Goal: Information Seeking & Learning: Learn about a topic

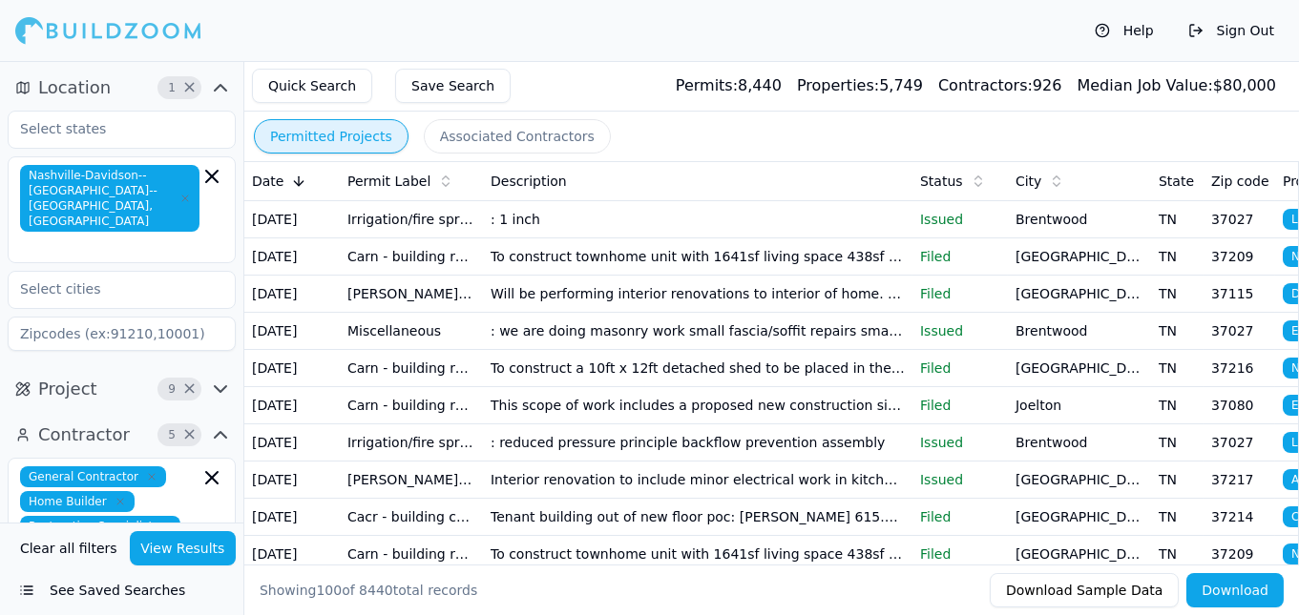
click at [468, 133] on button "Associated Contractors" at bounding box center [517, 136] width 187 height 34
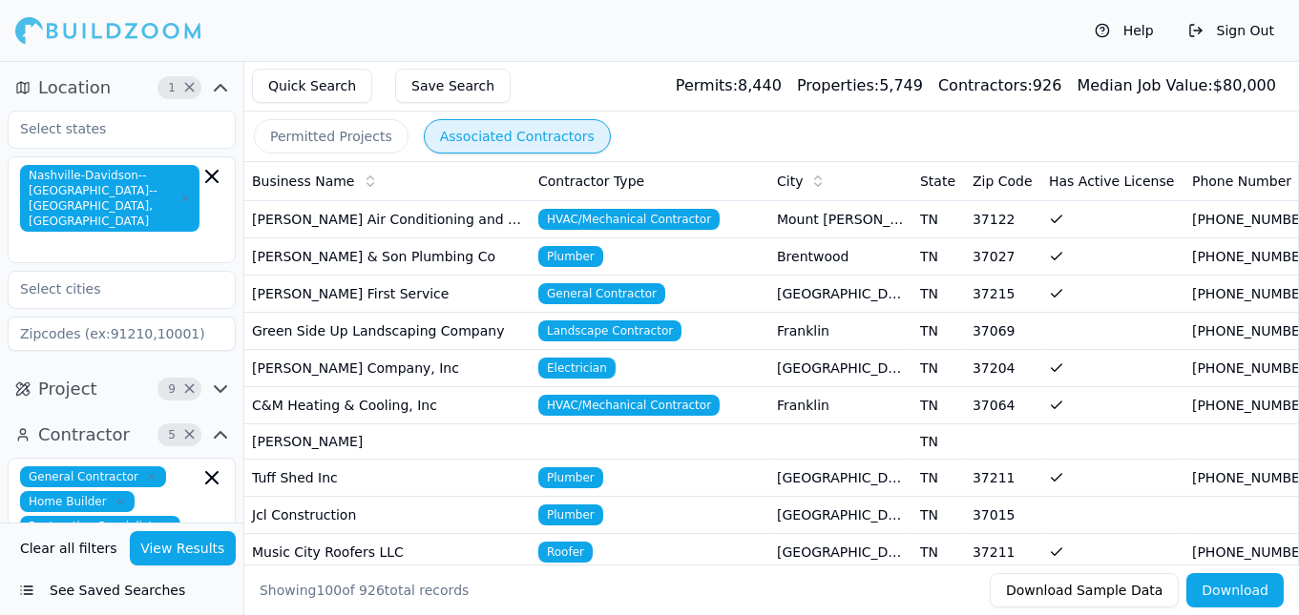
click at [319, 135] on button "Permitted Projects" at bounding box center [331, 136] width 155 height 34
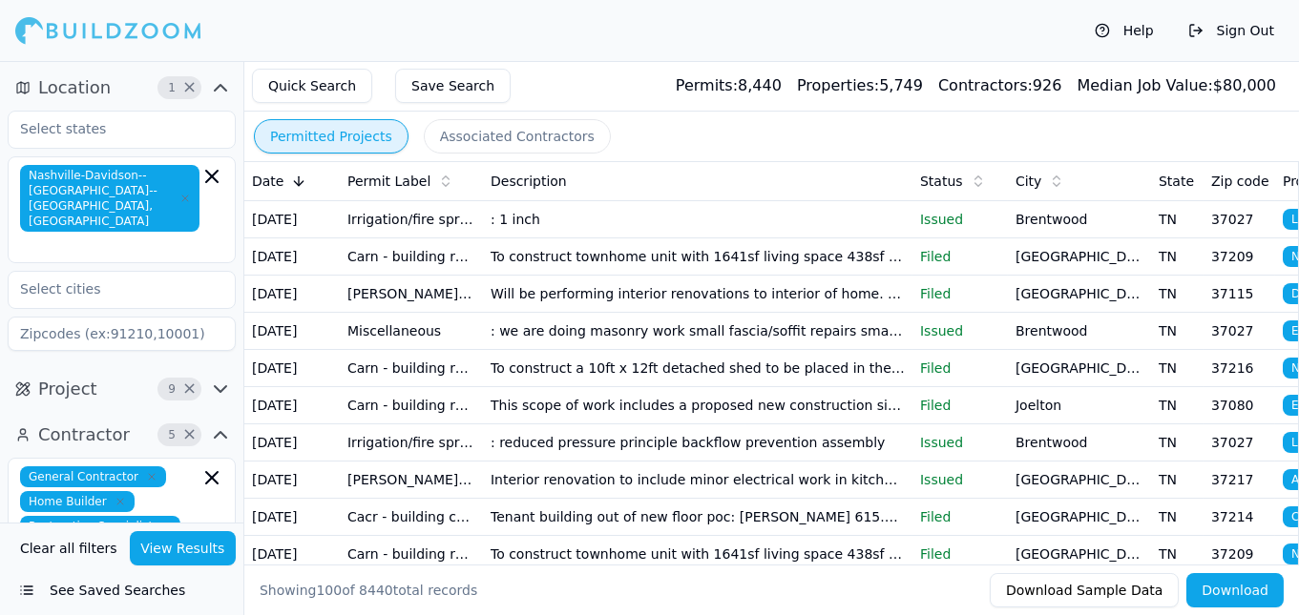
click at [696, 259] on td "To construct townhome unit with 1641sf living space 438sf garage 47sf porches. …" at bounding box center [697, 256] width 429 height 37
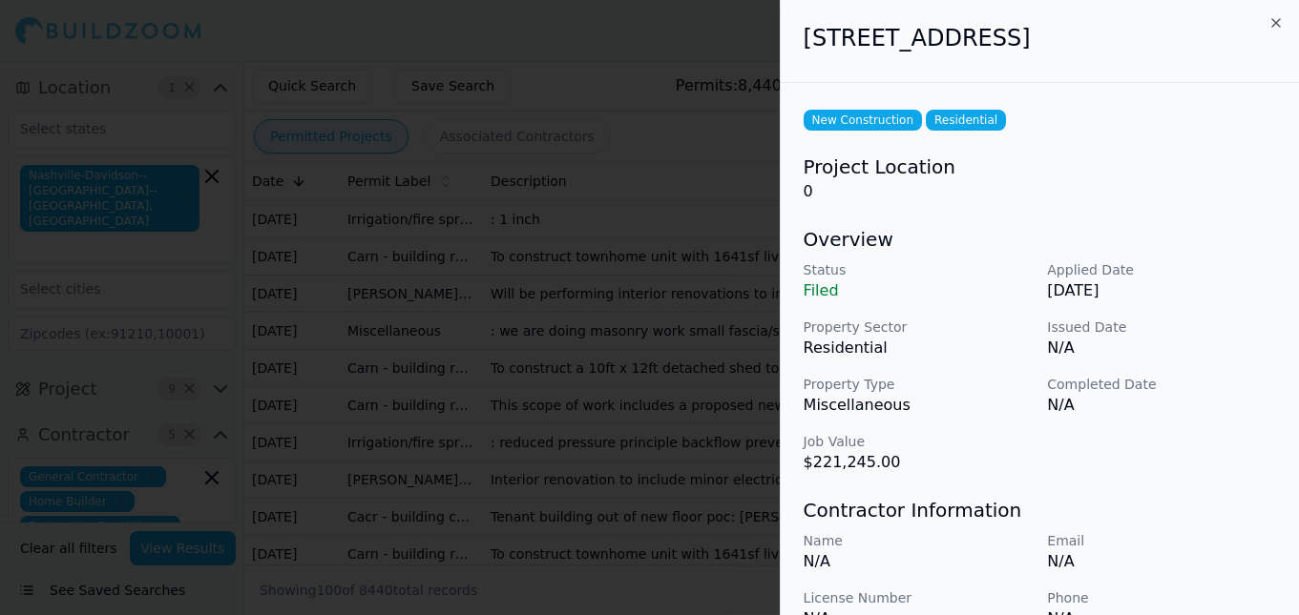
click at [636, 140] on div at bounding box center [649, 307] width 1299 height 615
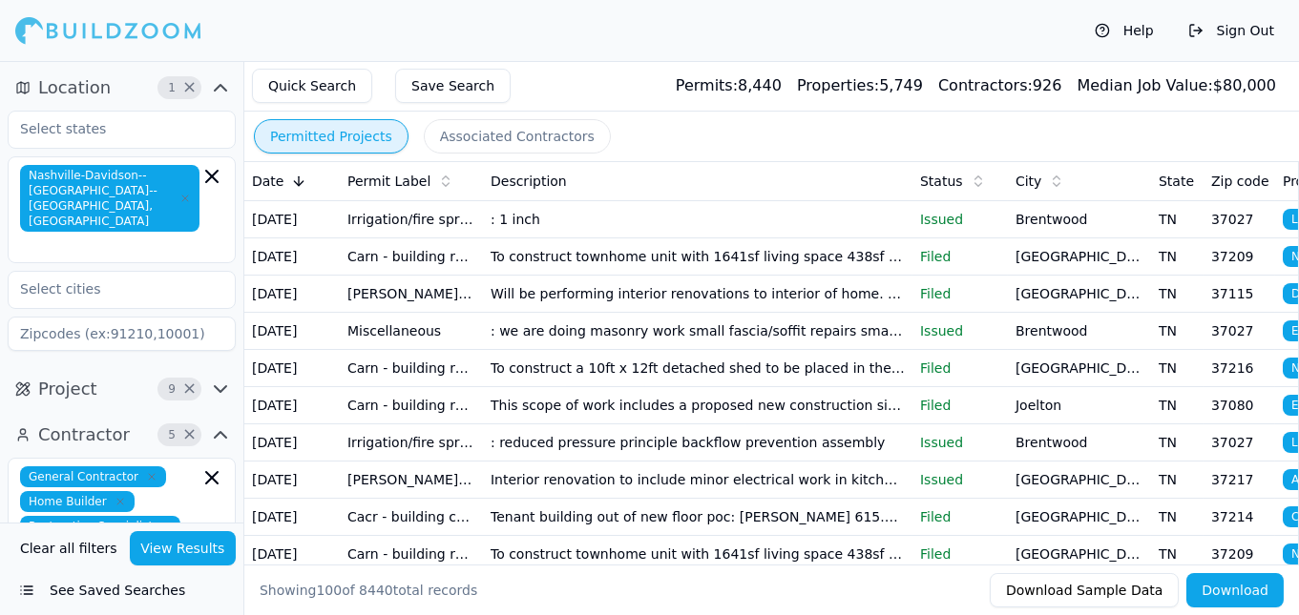
click at [685, 296] on td "Will be performing interior renovations to interior of home. Flooring in the 13…" at bounding box center [697, 293] width 429 height 37
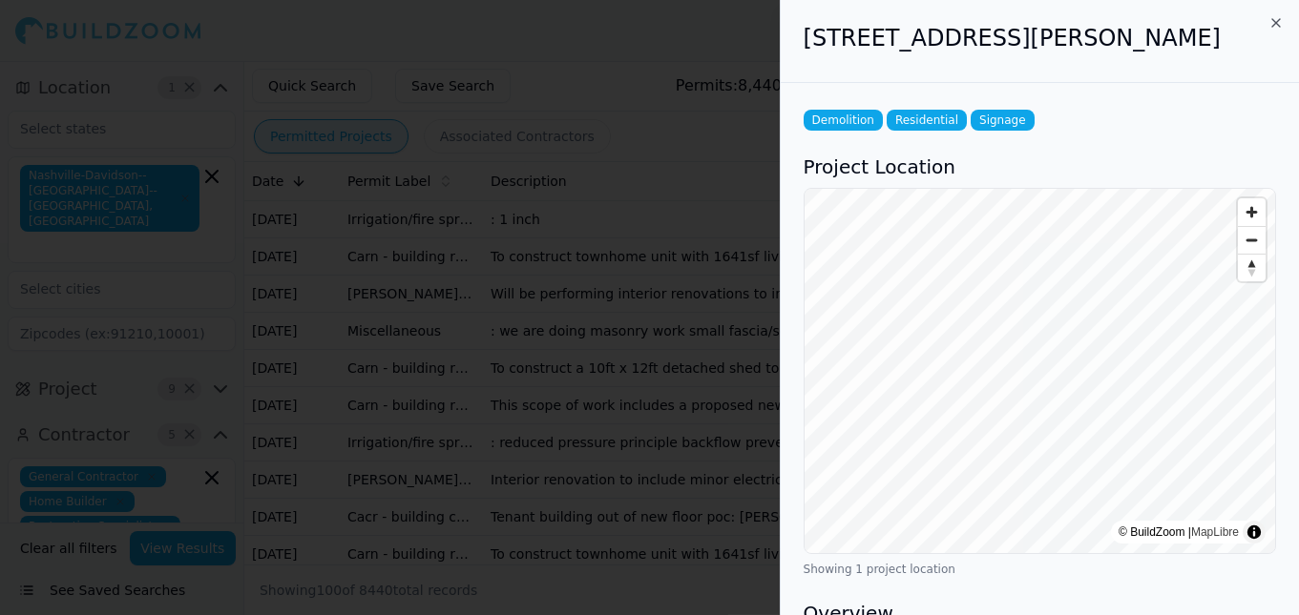
click at [576, 94] on div at bounding box center [649, 307] width 1299 height 615
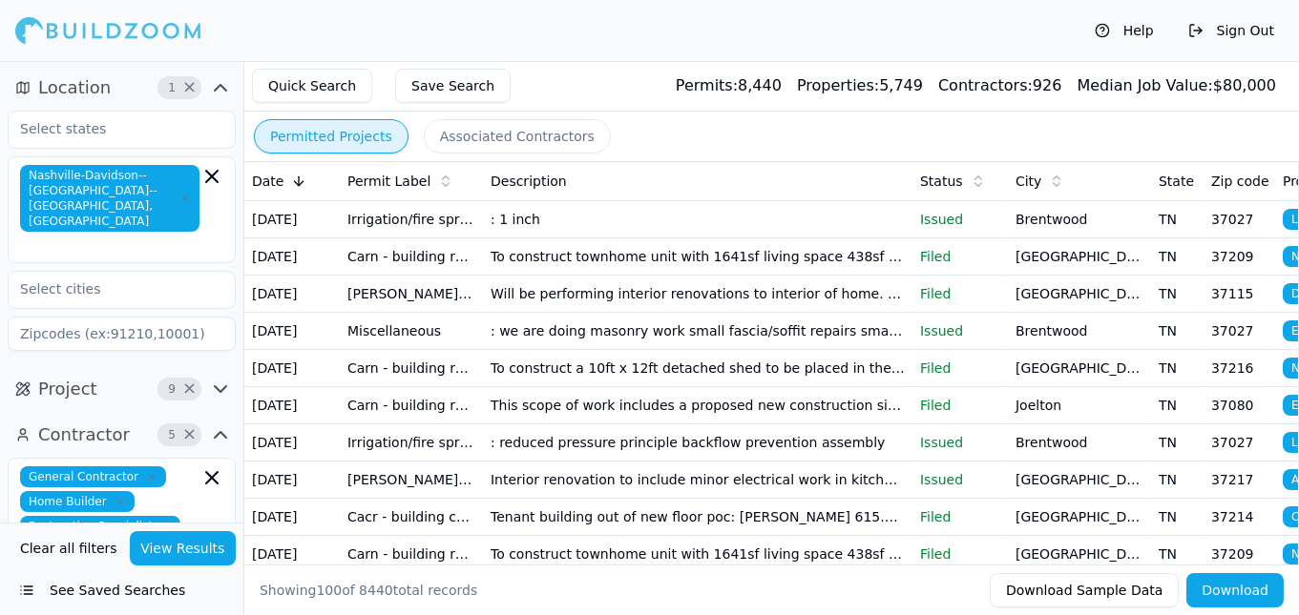
click at [624, 364] on td "To construct a 10ft x 12ft detached shed to be placed in the rear of the primar…" at bounding box center [697, 367] width 429 height 37
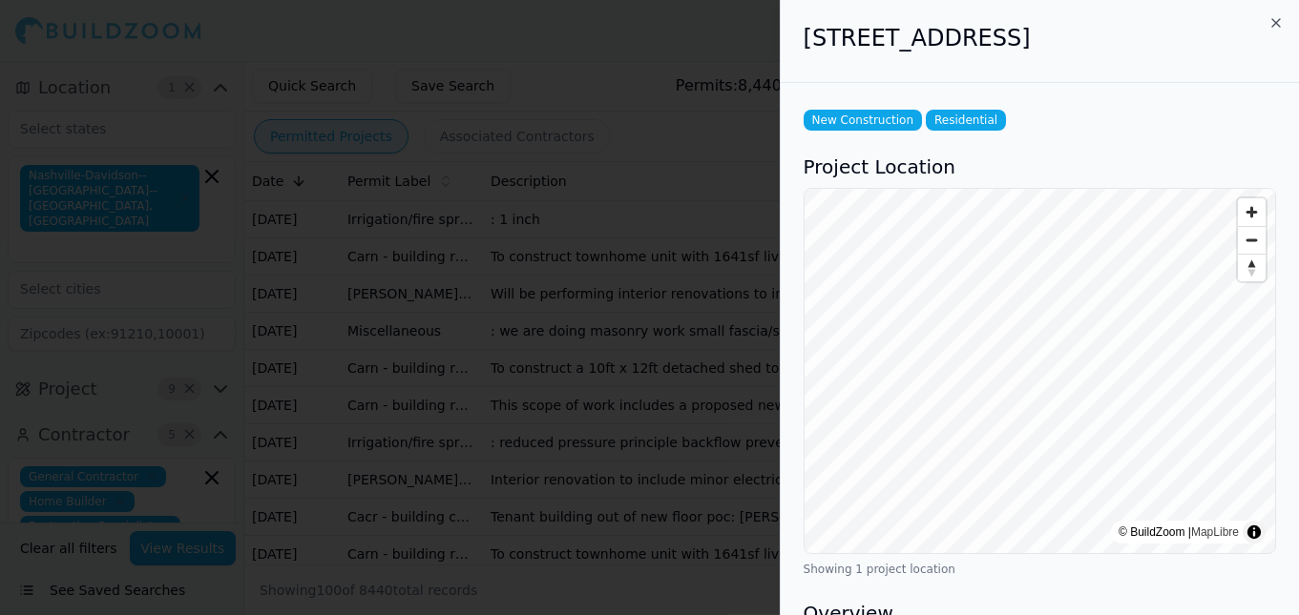
click at [610, 64] on div at bounding box center [649, 307] width 1299 height 615
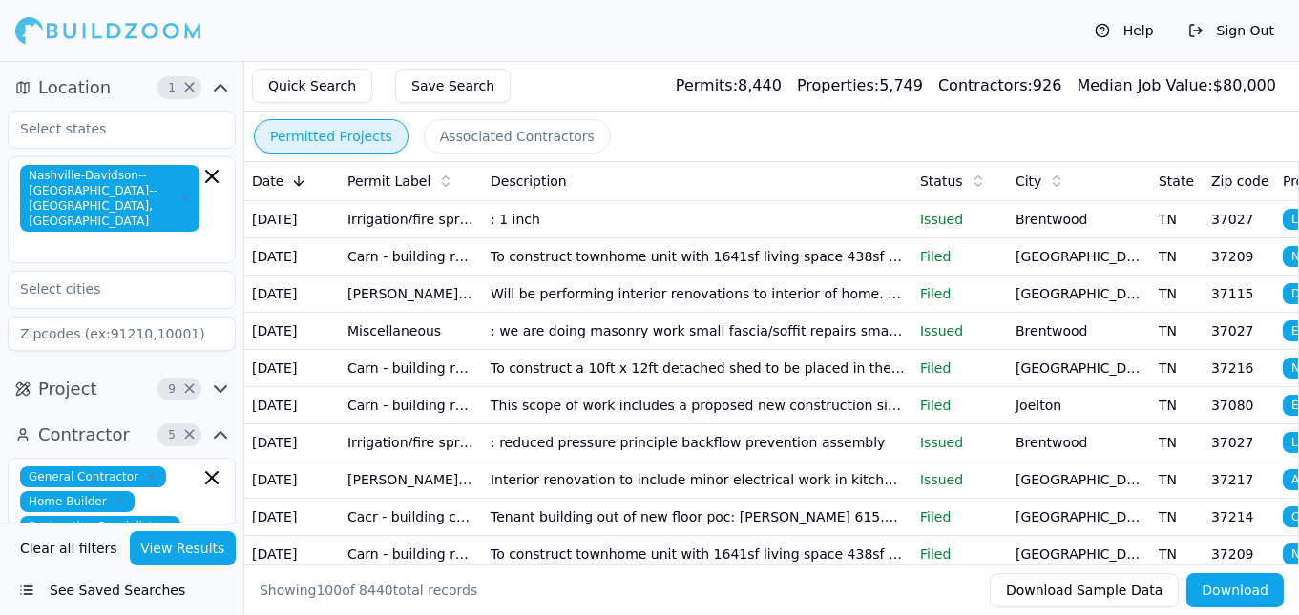
click at [602, 404] on td "This scope of work includes a proposed new construction single family residence…" at bounding box center [697, 404] width 429 height 37
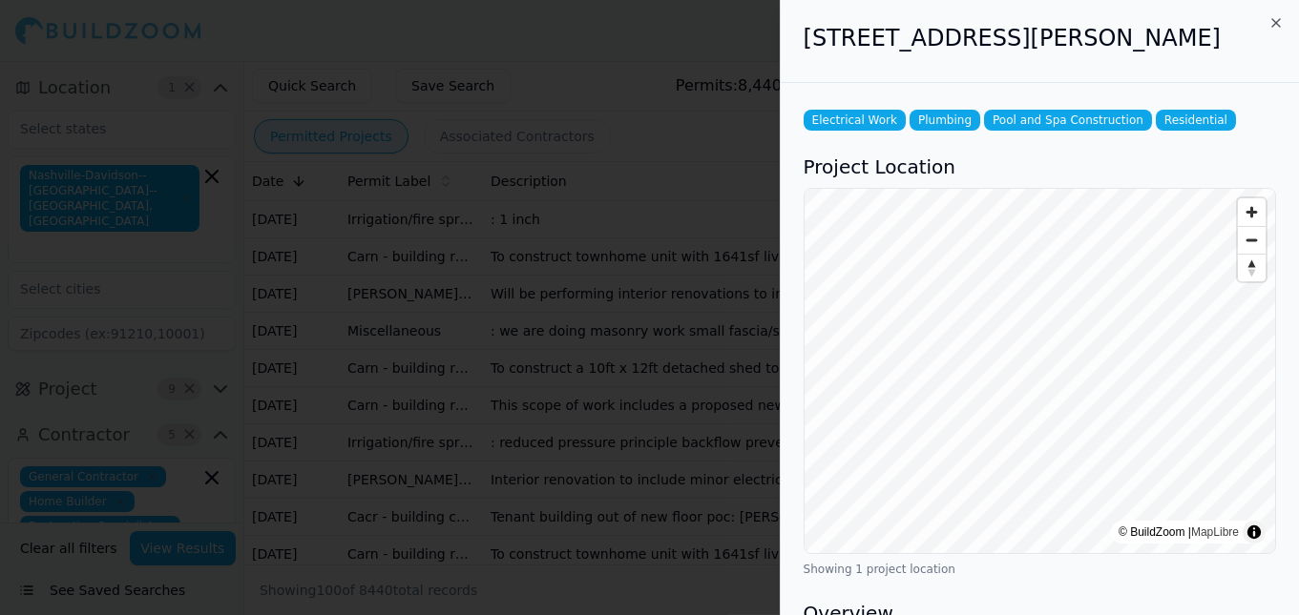
click at [595, 116] on div at bounding box center [649, 307] width 1299 height 615
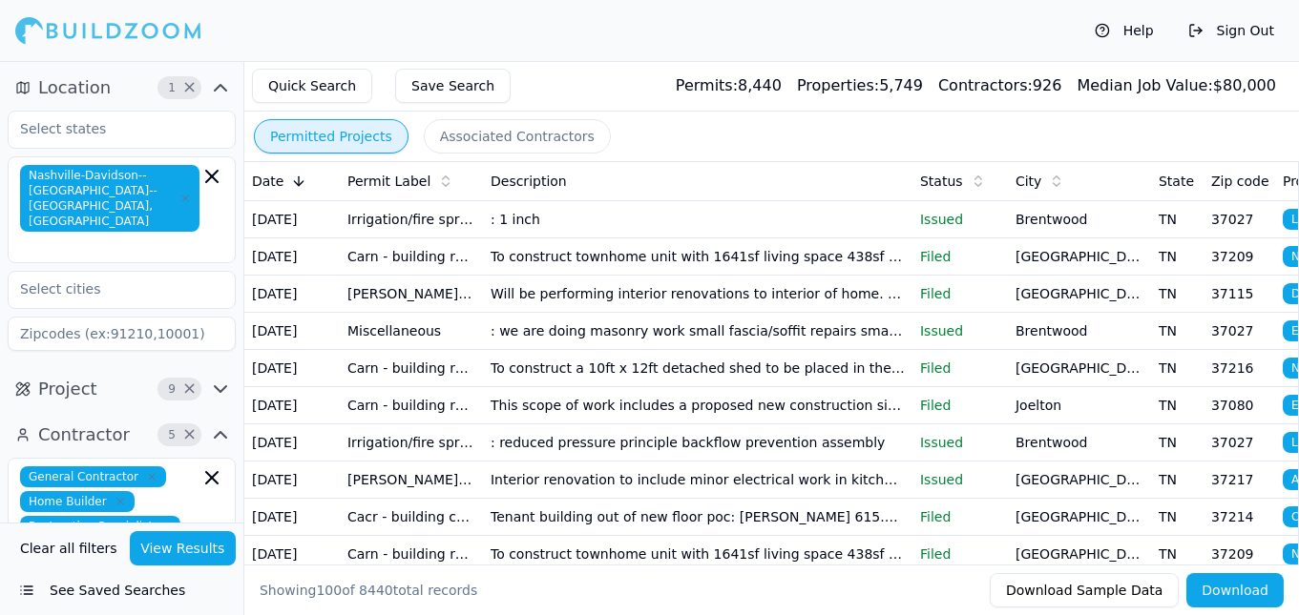
click at [581, 473] on td "Interior renovation to include minor electrical work in kitchen and bedrooms an…" at bounding box center [697, 479] width 429 height 37
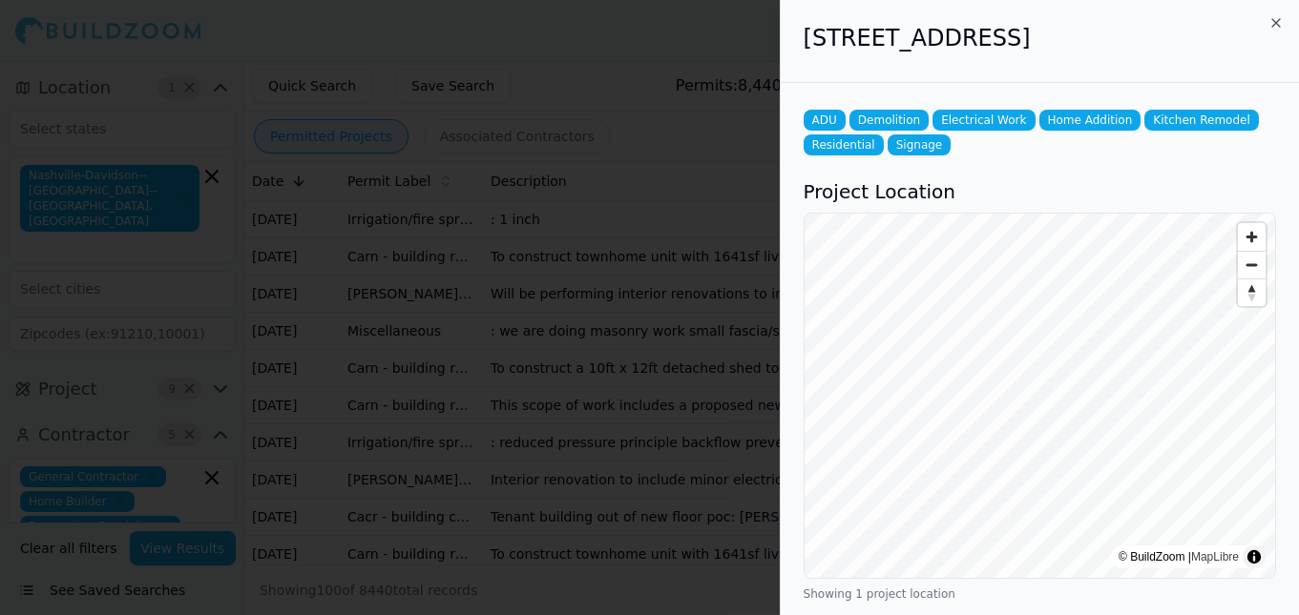
click at [510, 35] on div at bounding box center [649, 307] width 1299 height 615
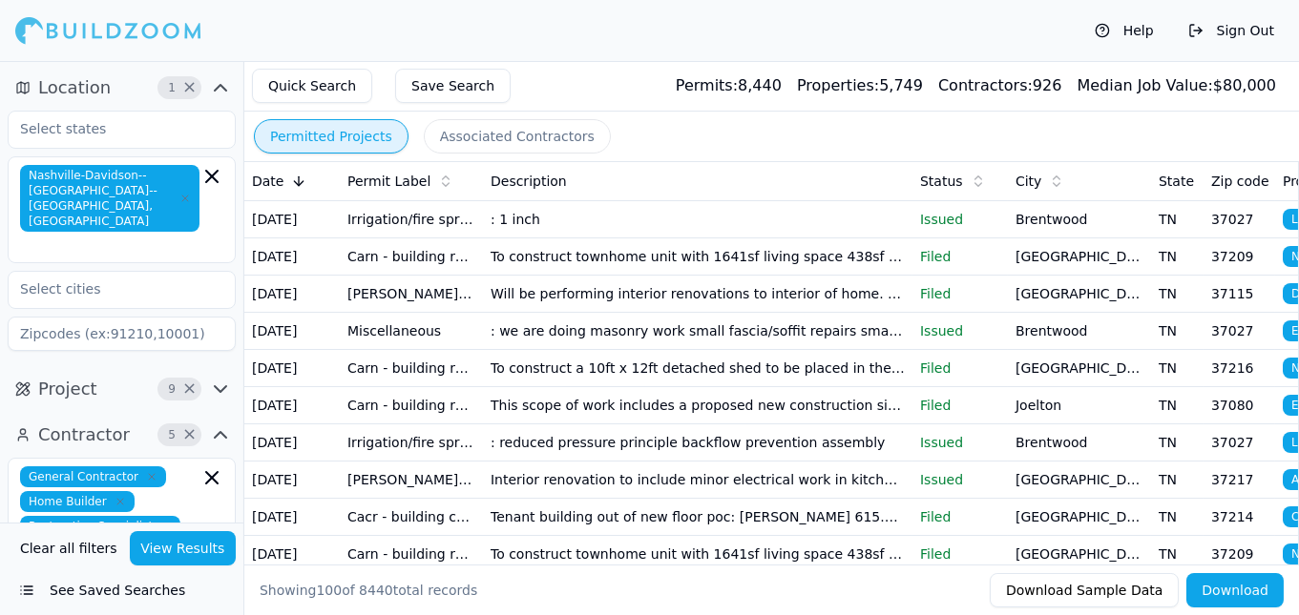
click at [663, 551] on td "To construct townhome unit with 1641sf living space 438sf garage 47sf porches. …" at bounding box center [697, 553] width 429 height 37
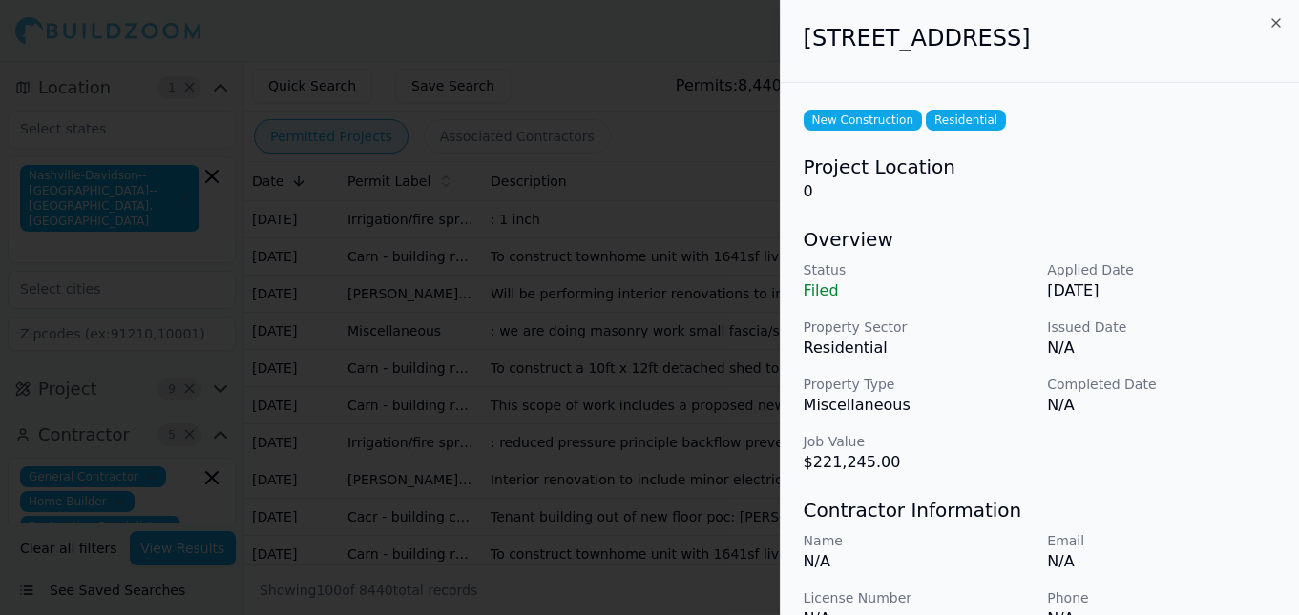
click at [651, 133] on div at bounding box center [649, 307] width 1299 height 615
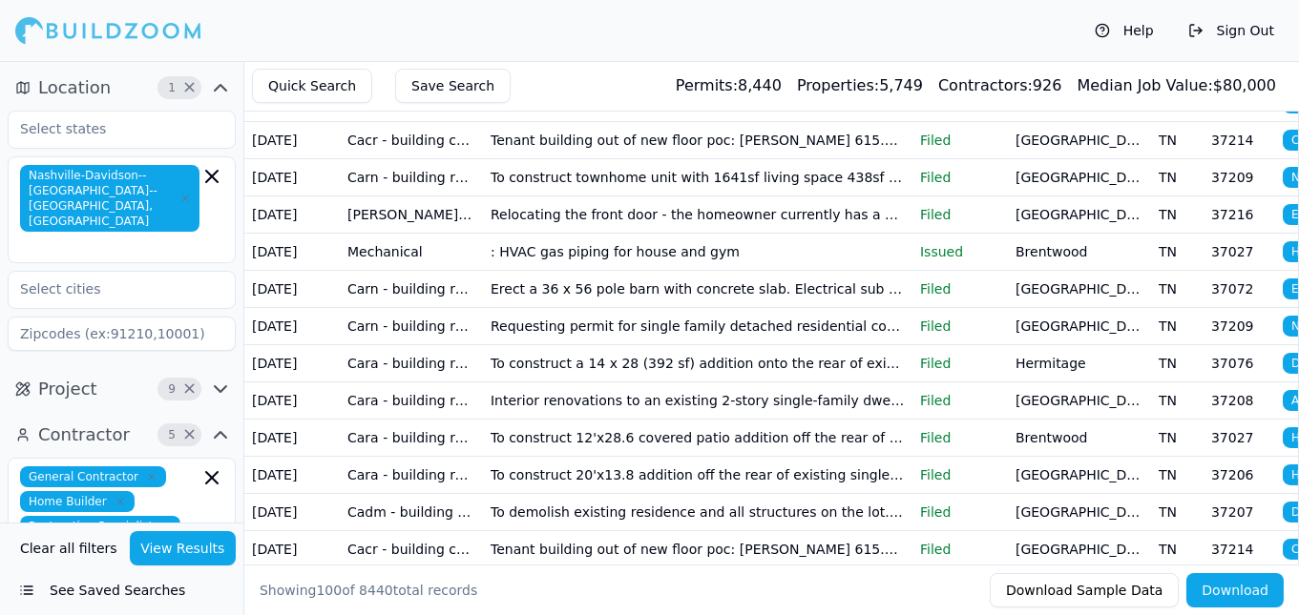
scroll to position [387, 0]
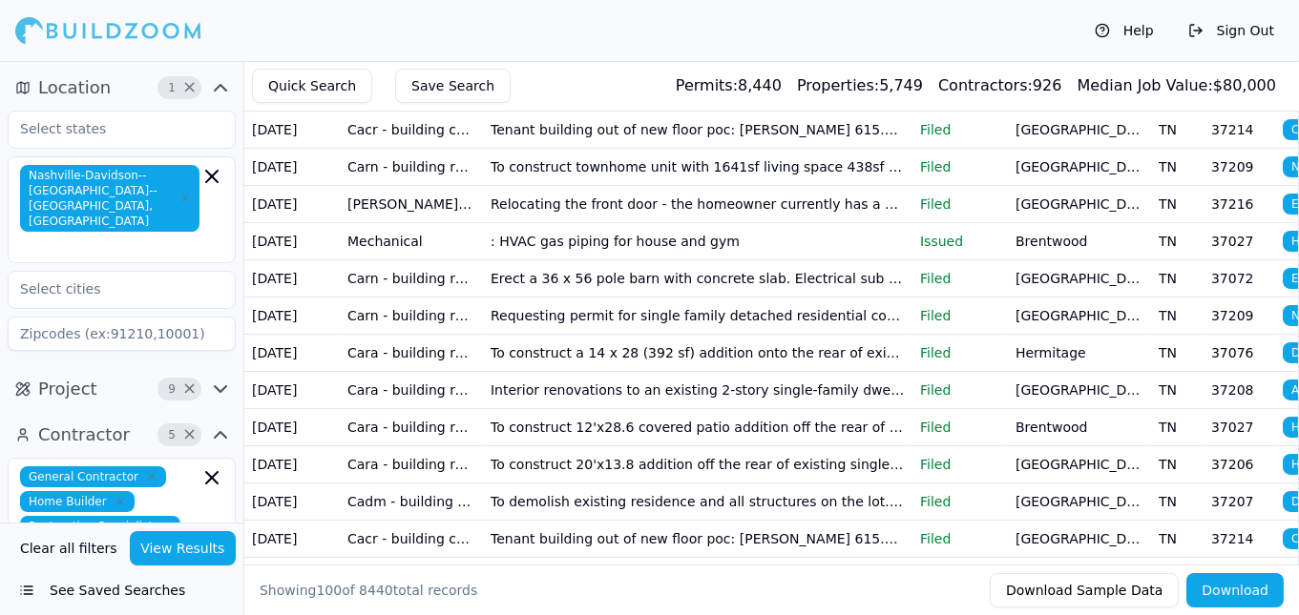
click at [637, 371] on td "Interior renovations to an existing 2-story single-family dwelling and to const…" at bounding box center [697, 389] width 429 height 37
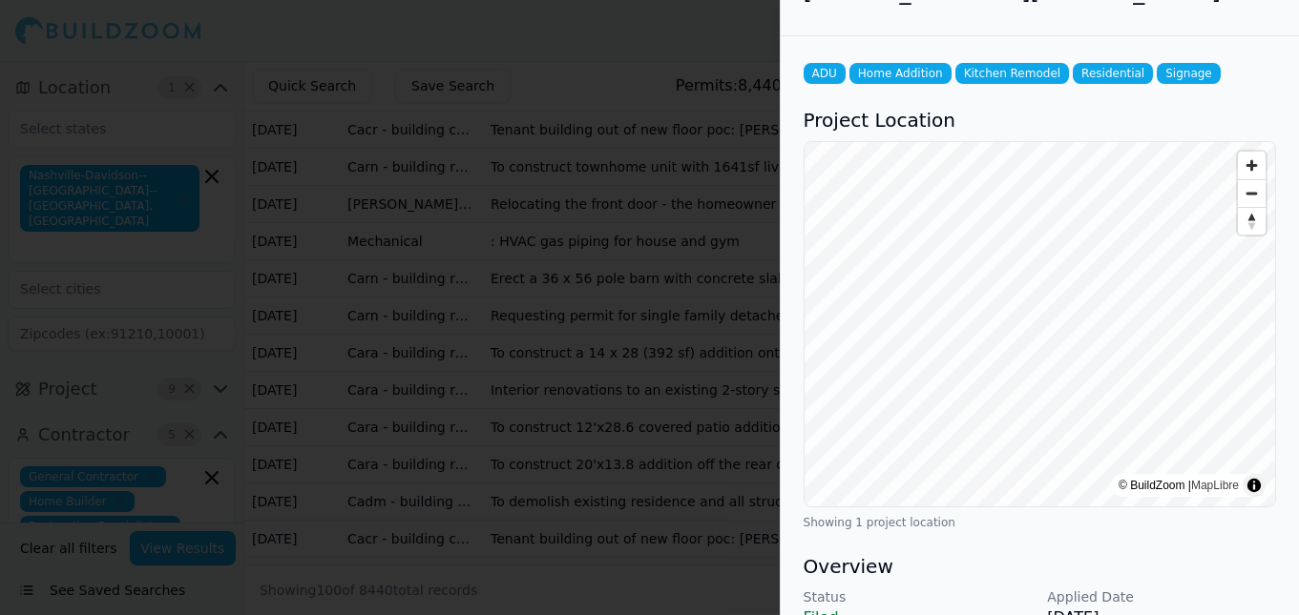
scroll to position [0, 0]
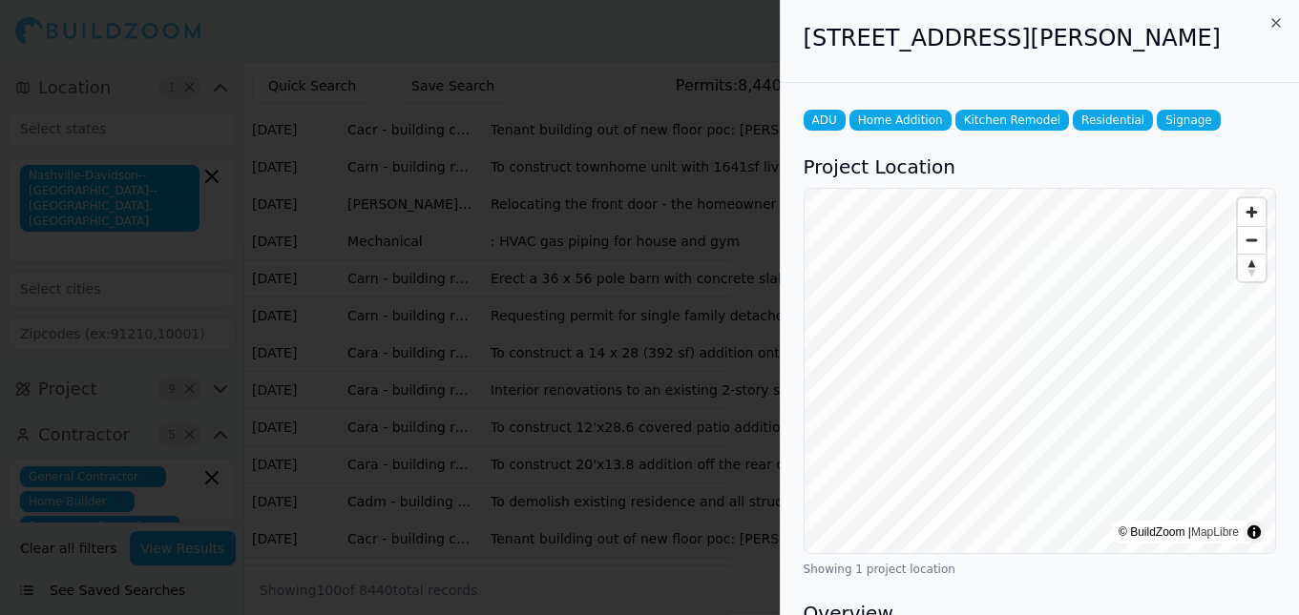
click at [621, 112] on div at bounding box center [649, 307] width 1299 height 615
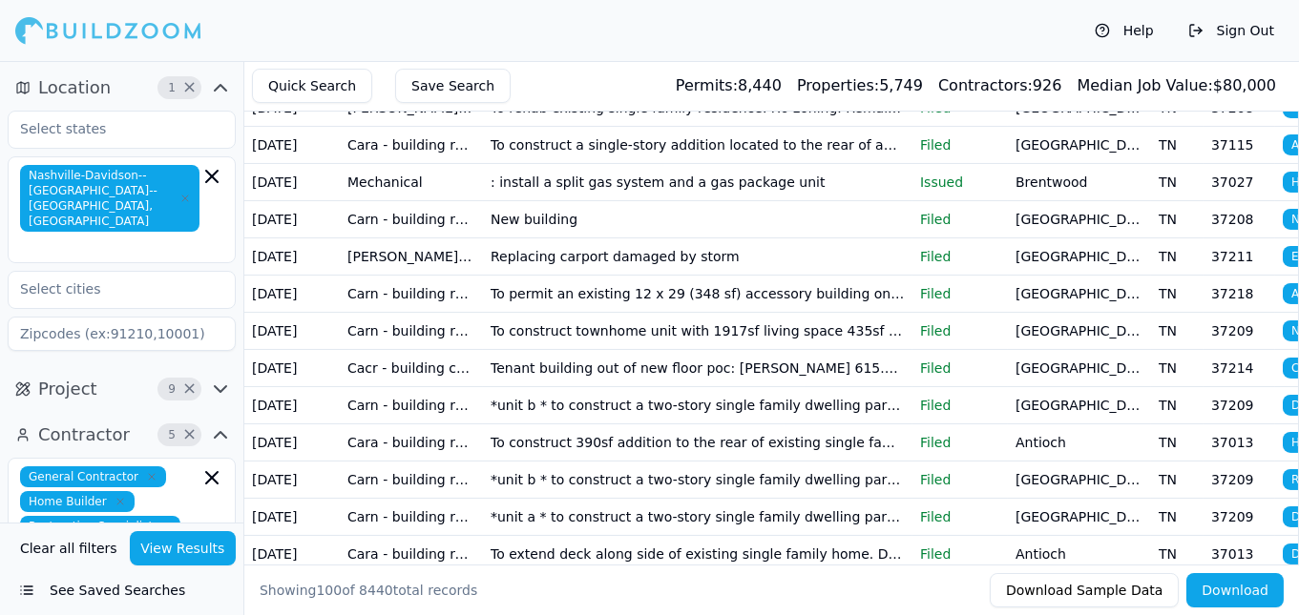
scroll to position [898, 0]
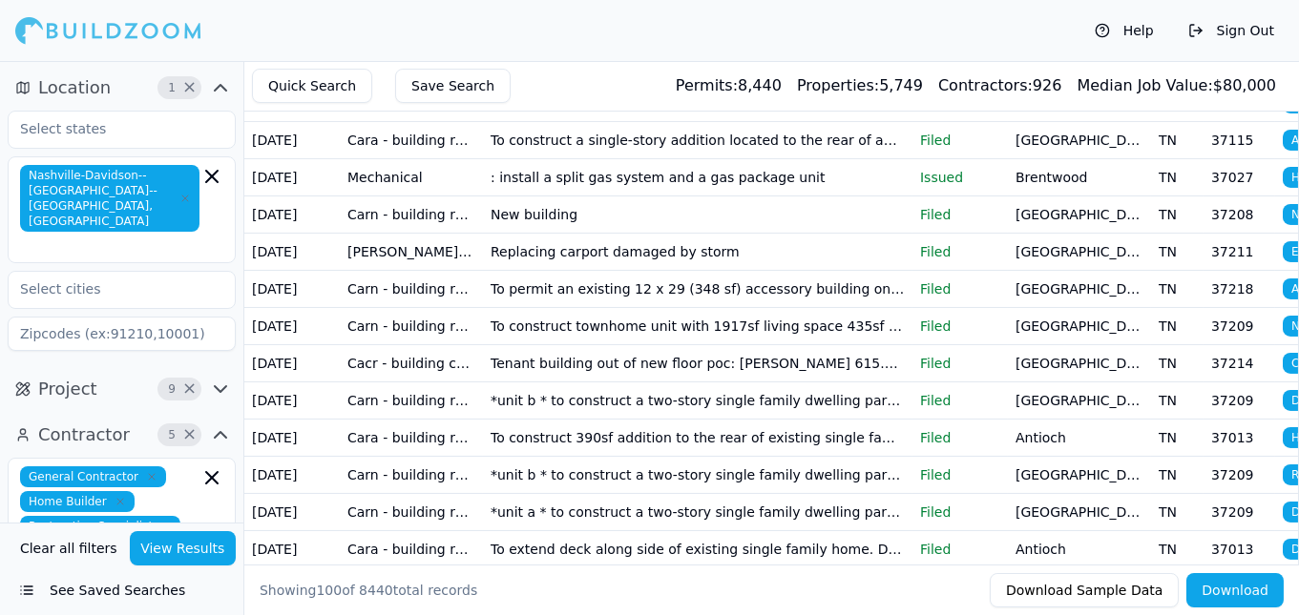
click at [541, 197] on td "New building" at bounding box center [697, 214] width 429 height 37
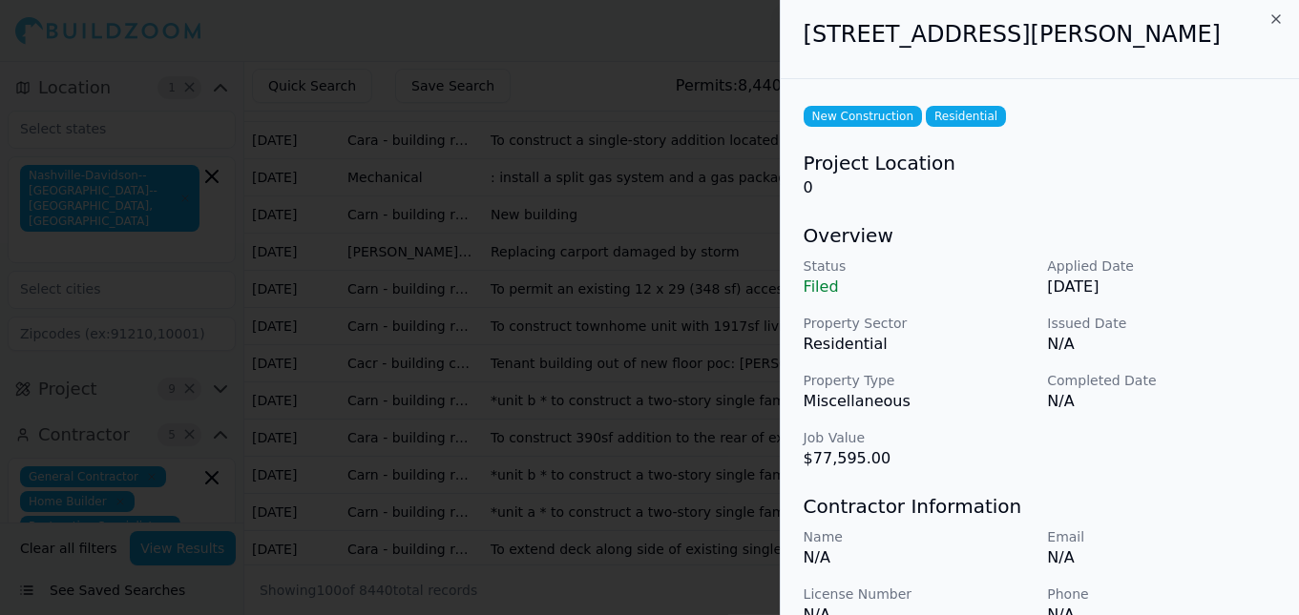
scroll to position [0, 0]
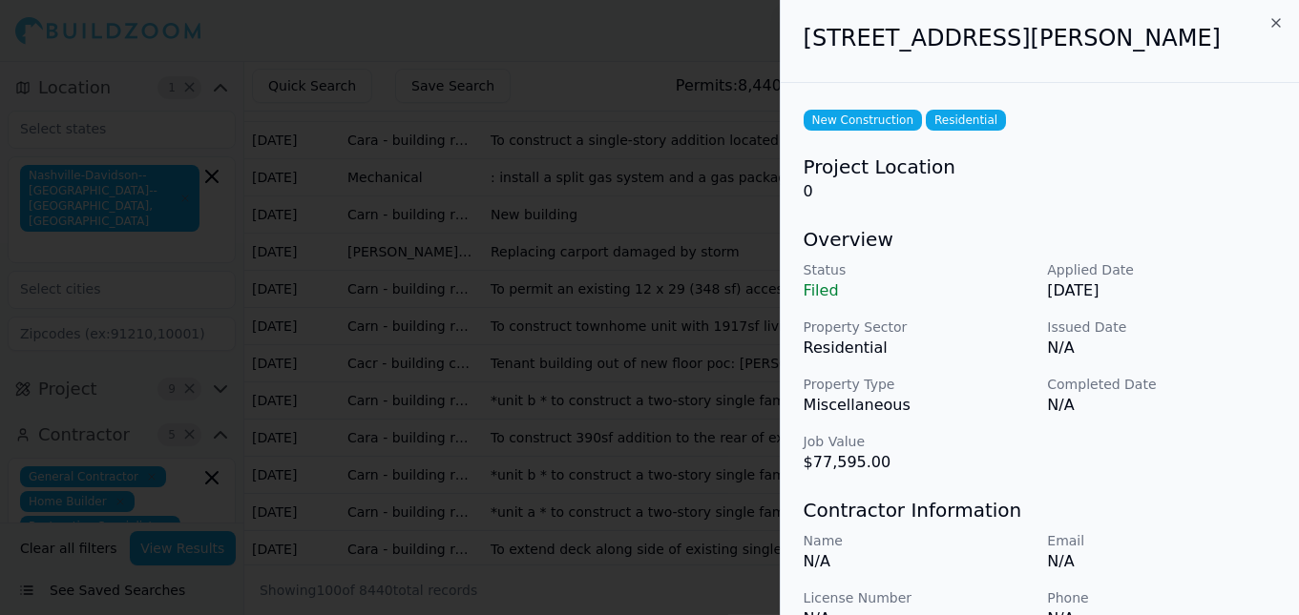
click at [562, 114] on div at bounding box center [649, 307] width 1299 height 615
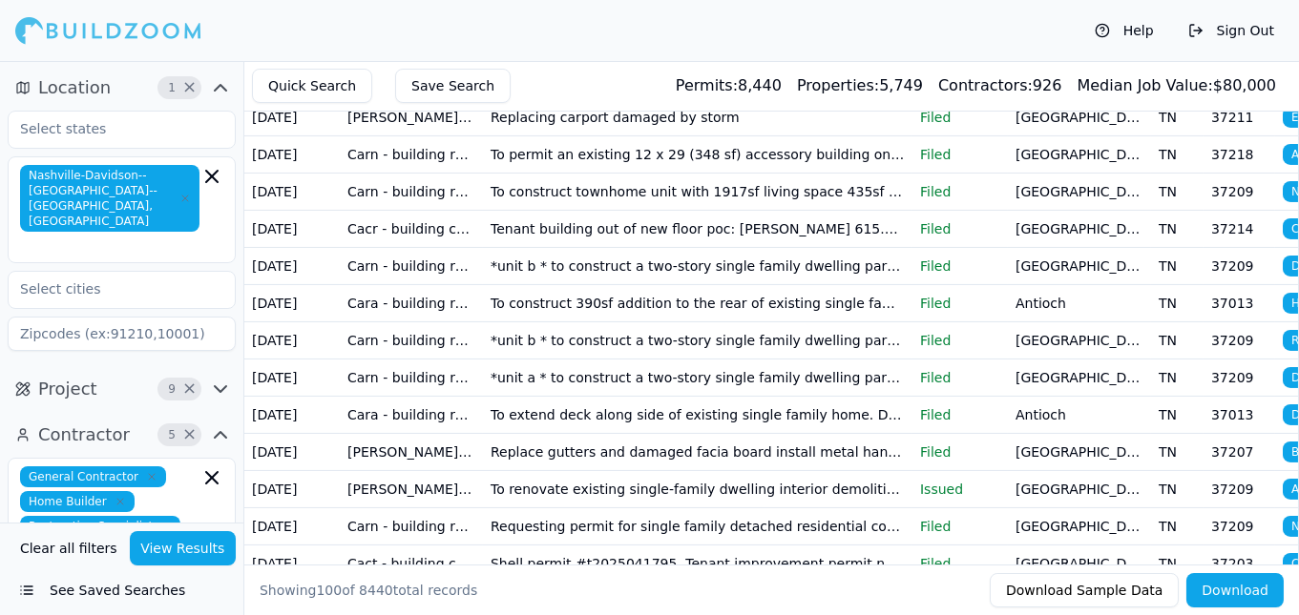
scroll to position [1047, 0]
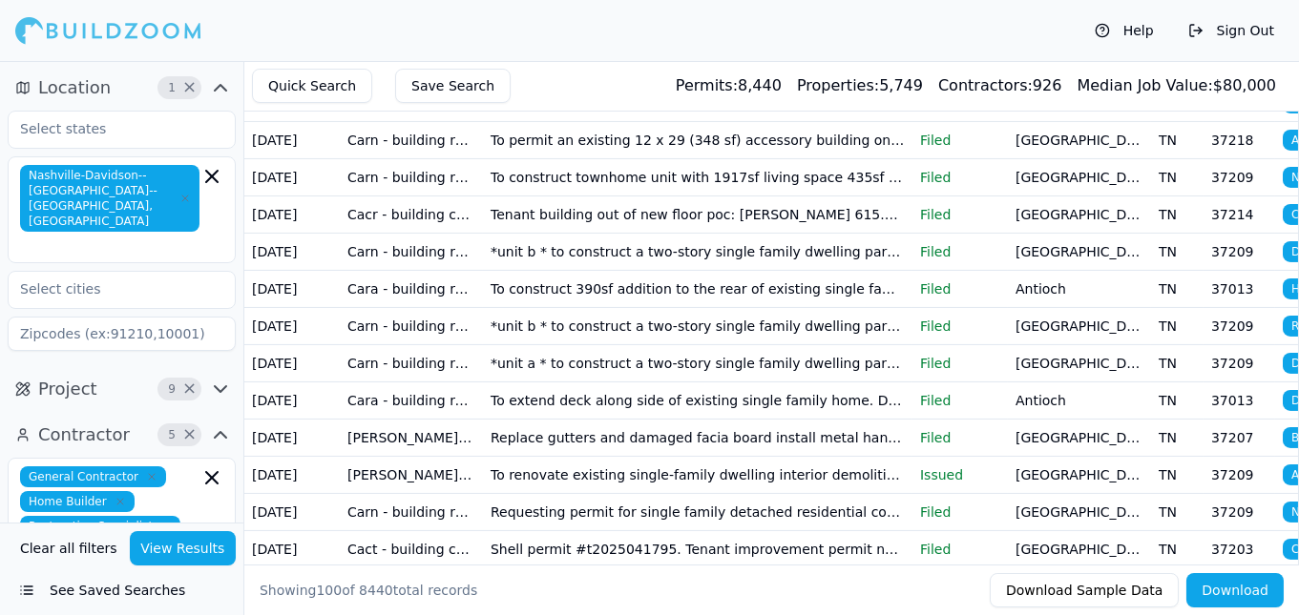
click at [689, 233] on td "*unit b * to construct a two-story single family dwelling part of an attached h…" at bounding box center [697, 251] width 429 height 37
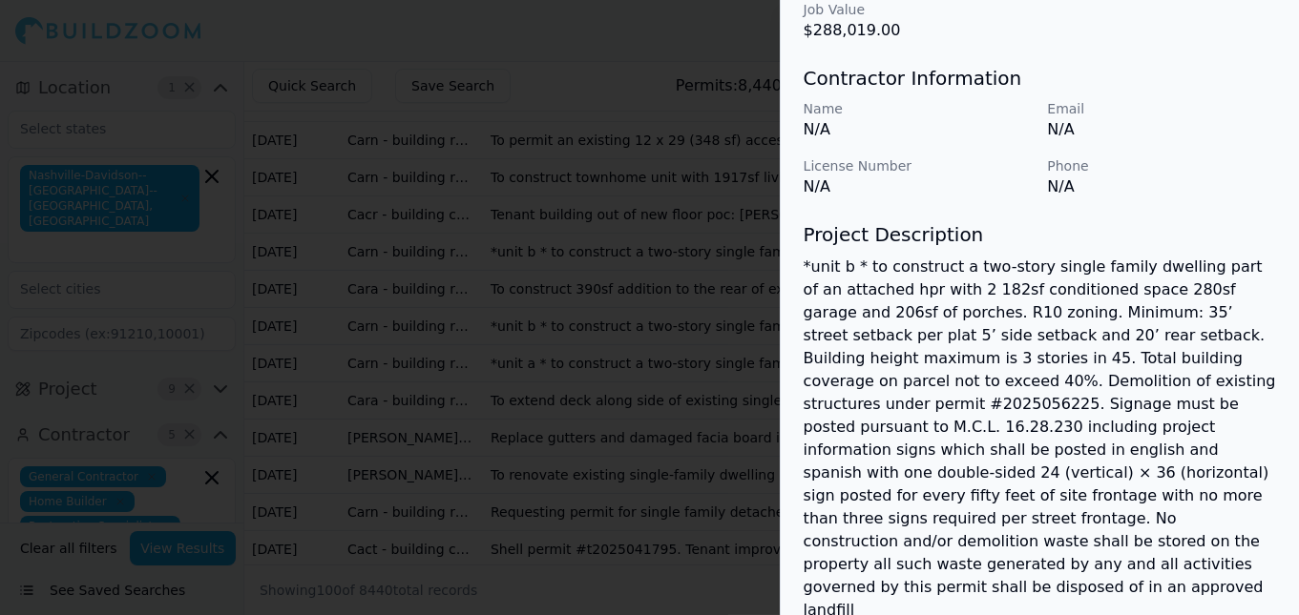
scroll to position [549, 0]
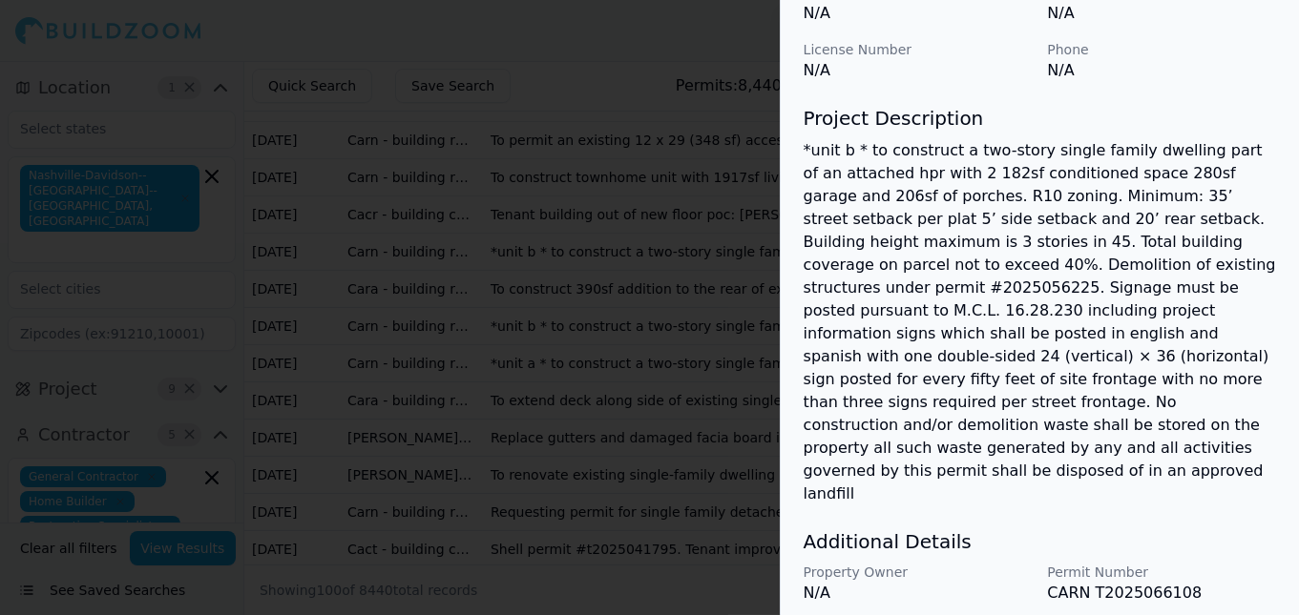
click at [530, 204] on div at bounding box center [649, 307] width 1299 height 615
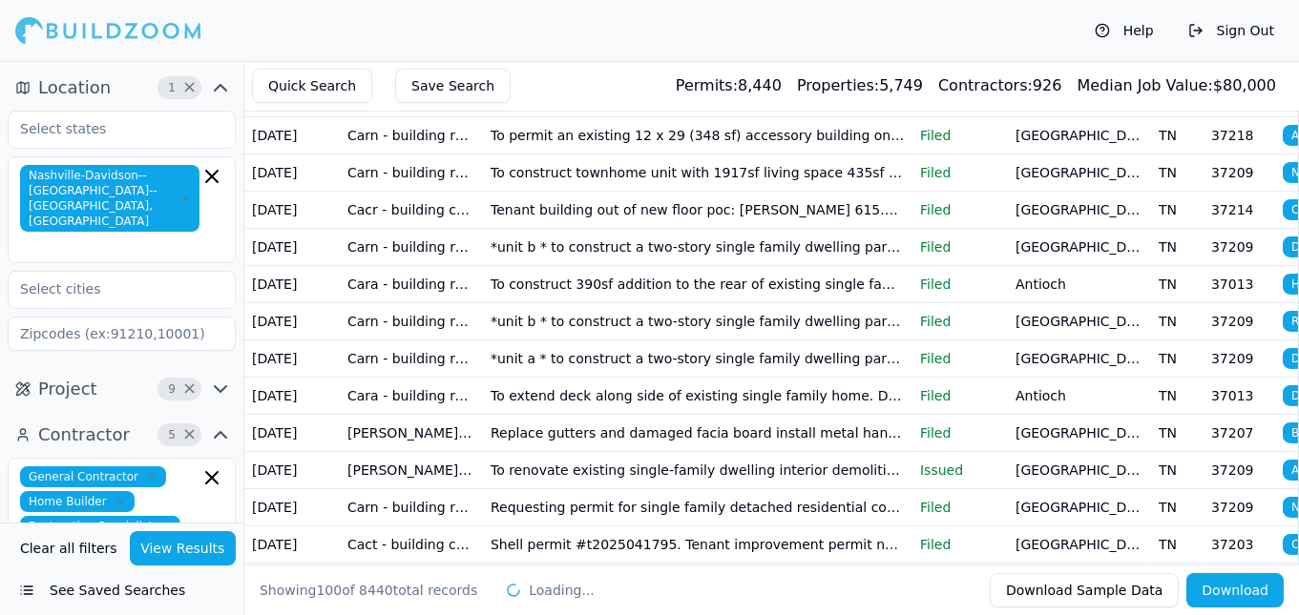
scroll to position [0, 0]
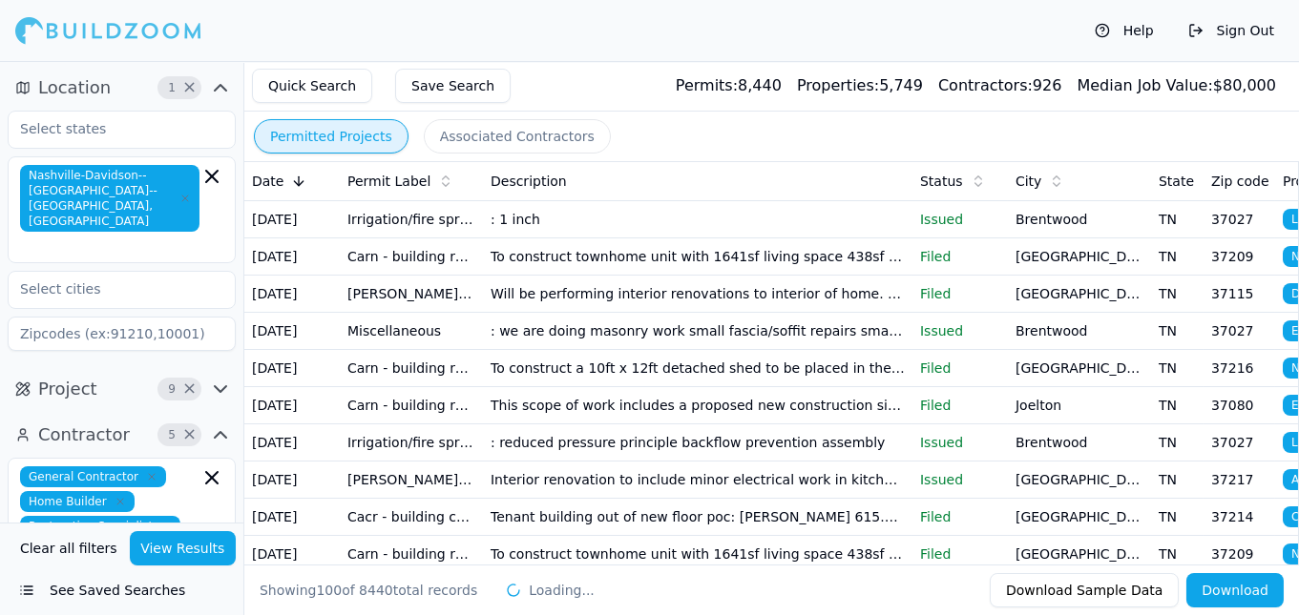
click at [494, 127] on button "Associated Contractors" at bounding box center [517, 136] width 187 height 34
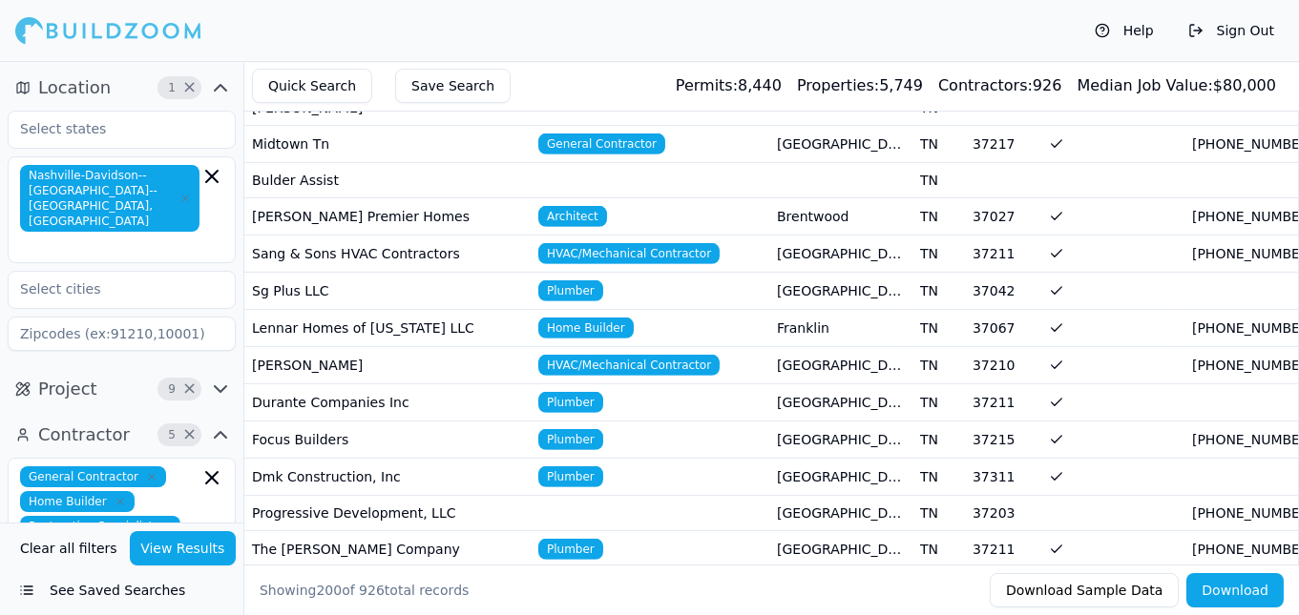
scroll to position [2178, 0]
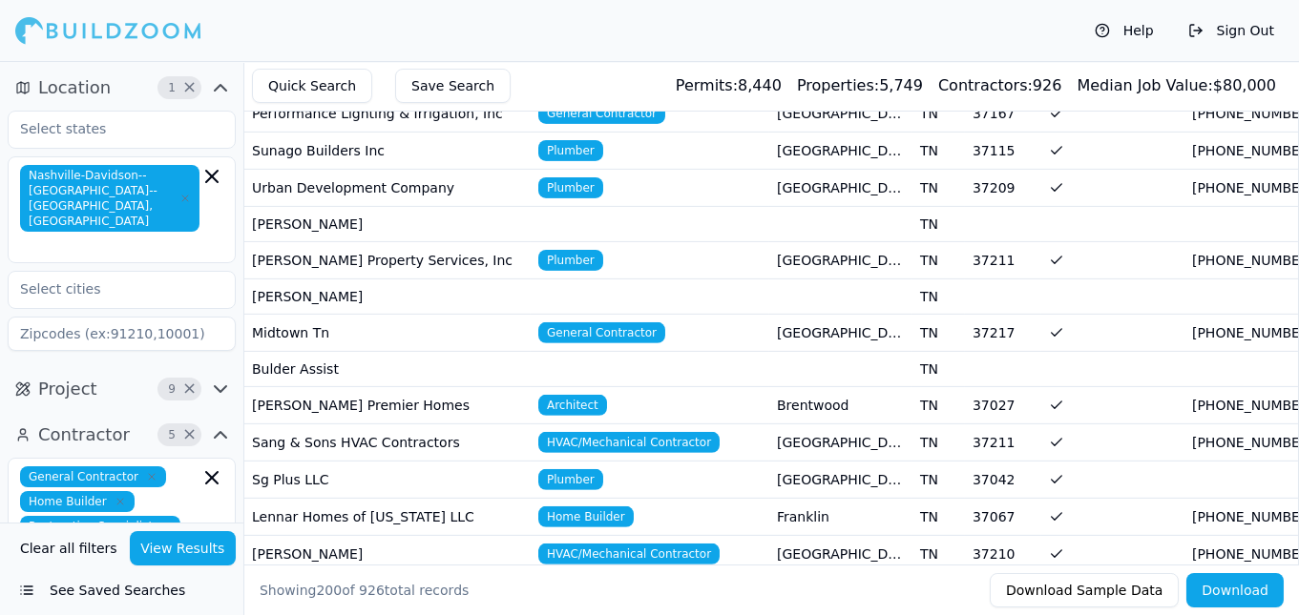
click at [587, 322] on span "General Contractor" at bounding box center [601, 332] width 127 height 21
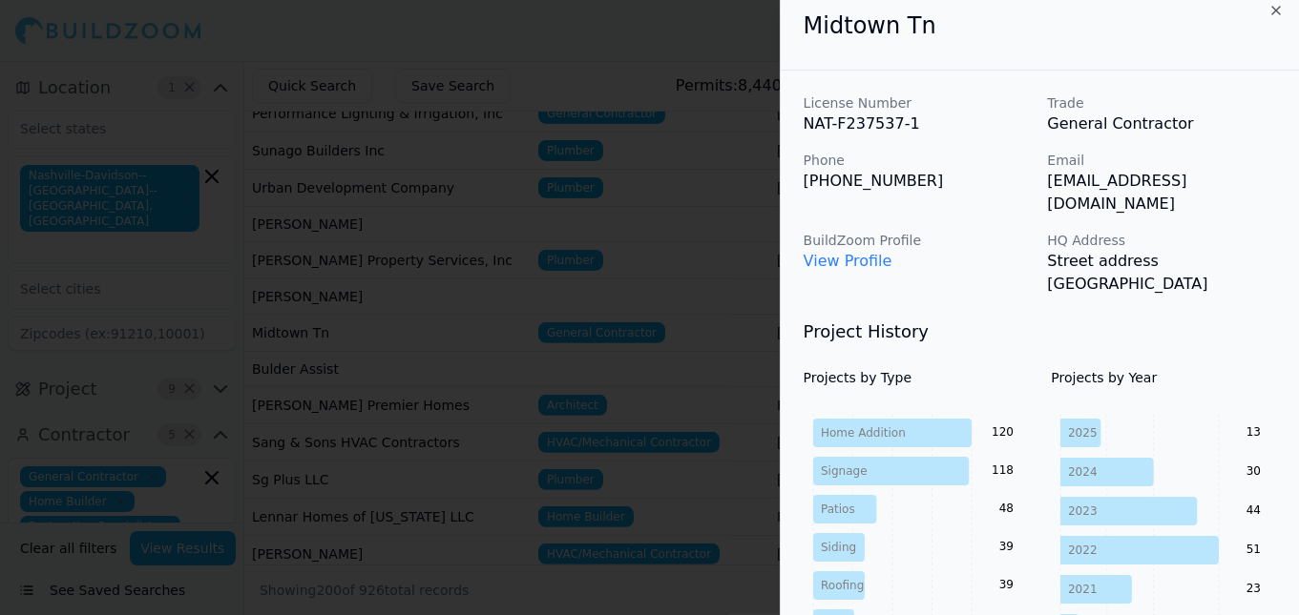
scroll to position [0, 0]
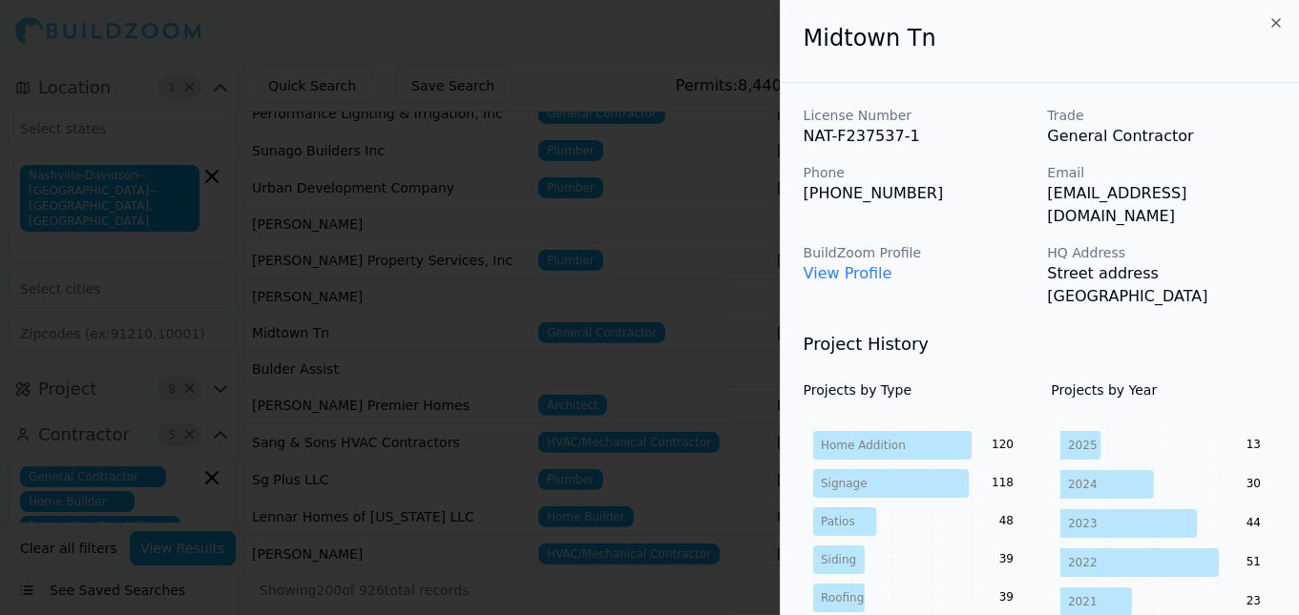
click at [835, 264] on link "View Profile" at bounding box center [847, 273] width 89 height 18
click at [437, 231] on div at bounding box center [649, 307] width 1299 height 615
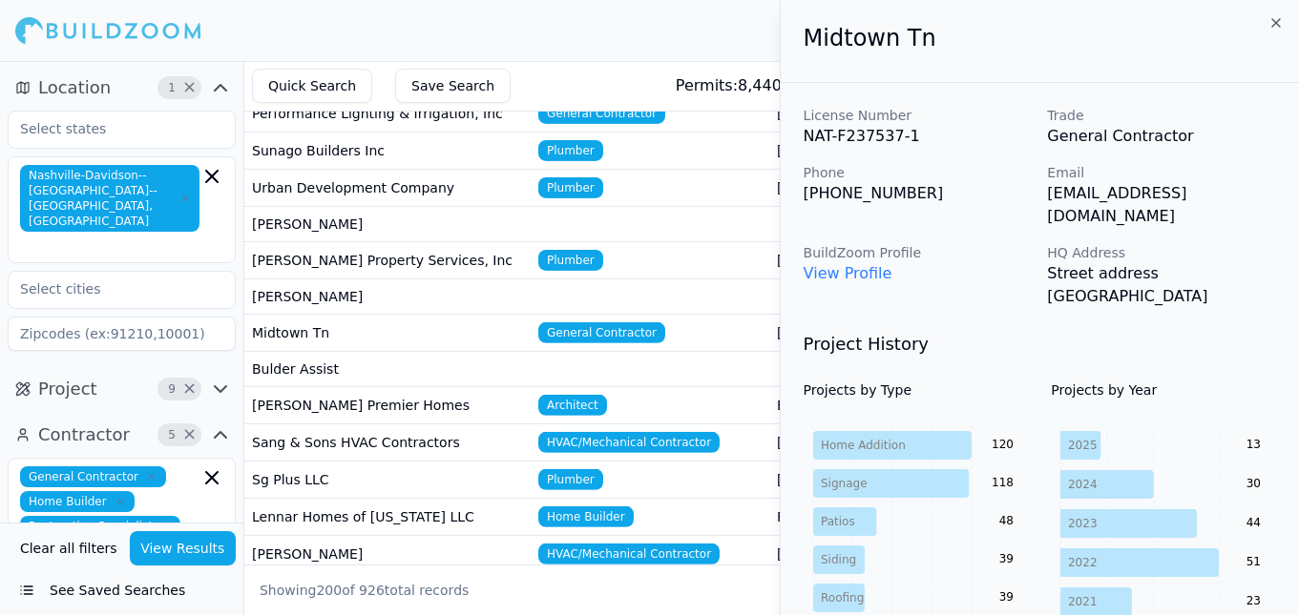
scroll to position [2178, 0]
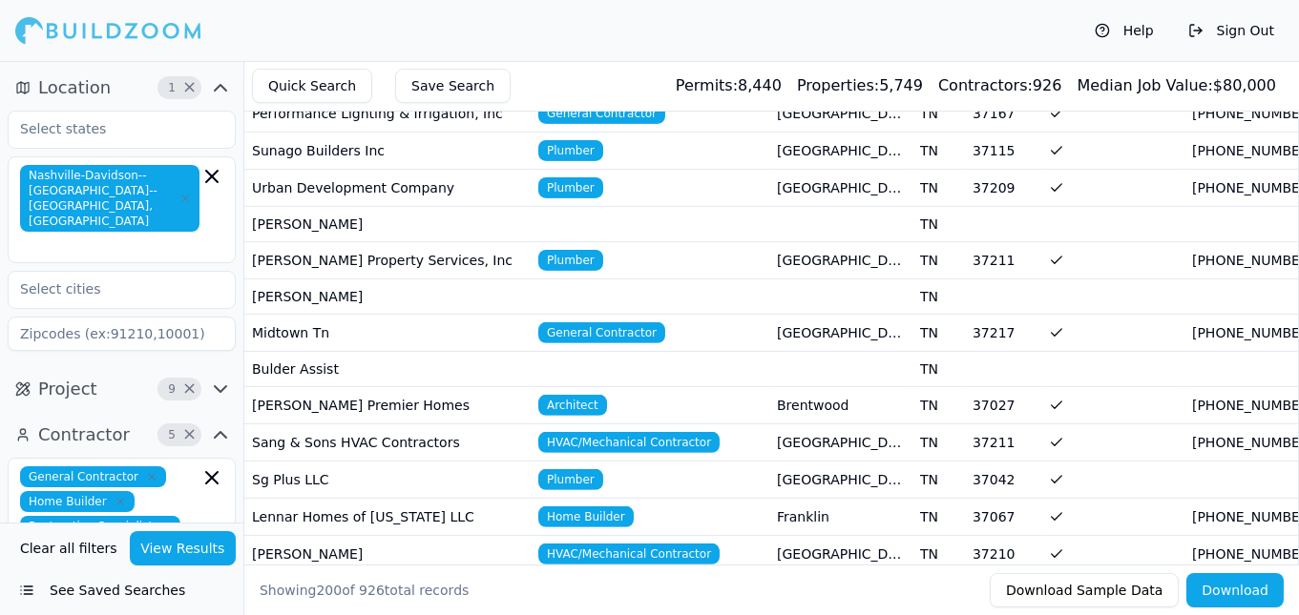
click at [592, 322] on span "General Contractor" at bounding box center [601, 332] width 127 height 21
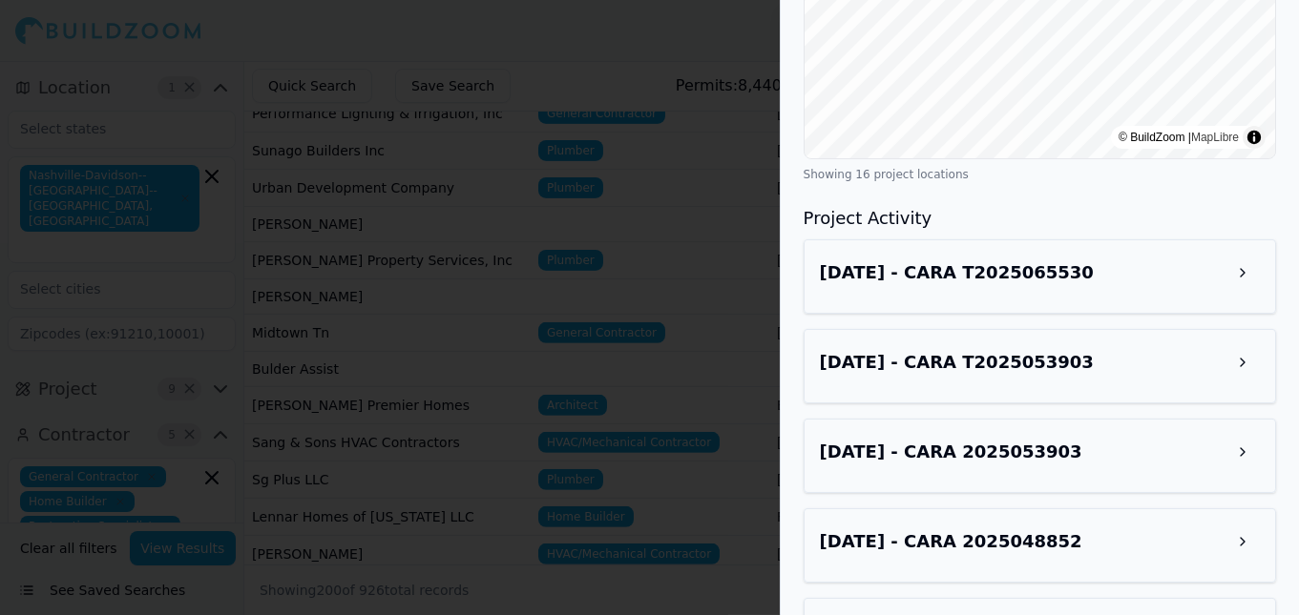
scroll to position [1125, 0]
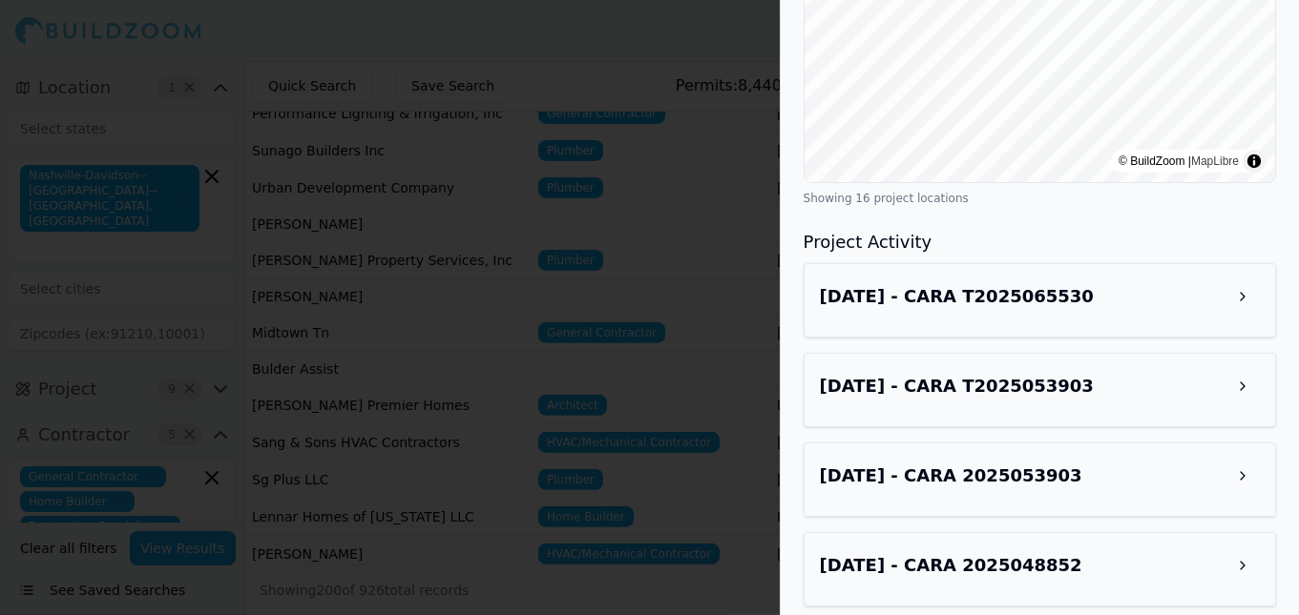
click at [1244, 282] on button at bounding box center [1242, 297] width 34 height 34
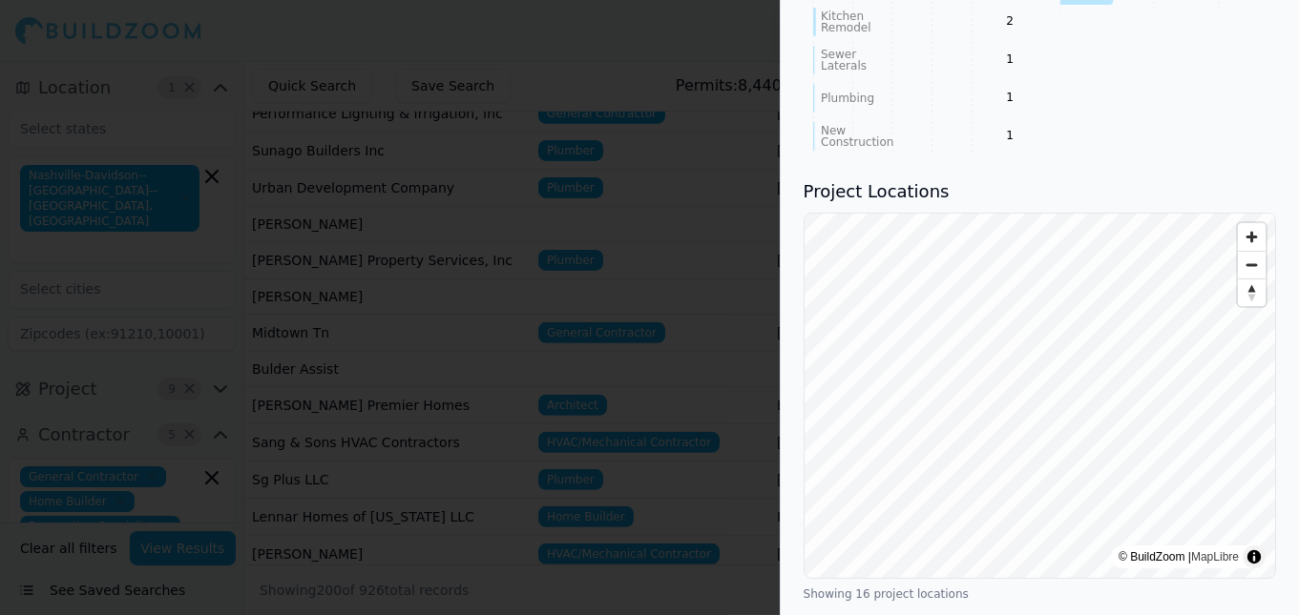
scroll to position [0, 0]
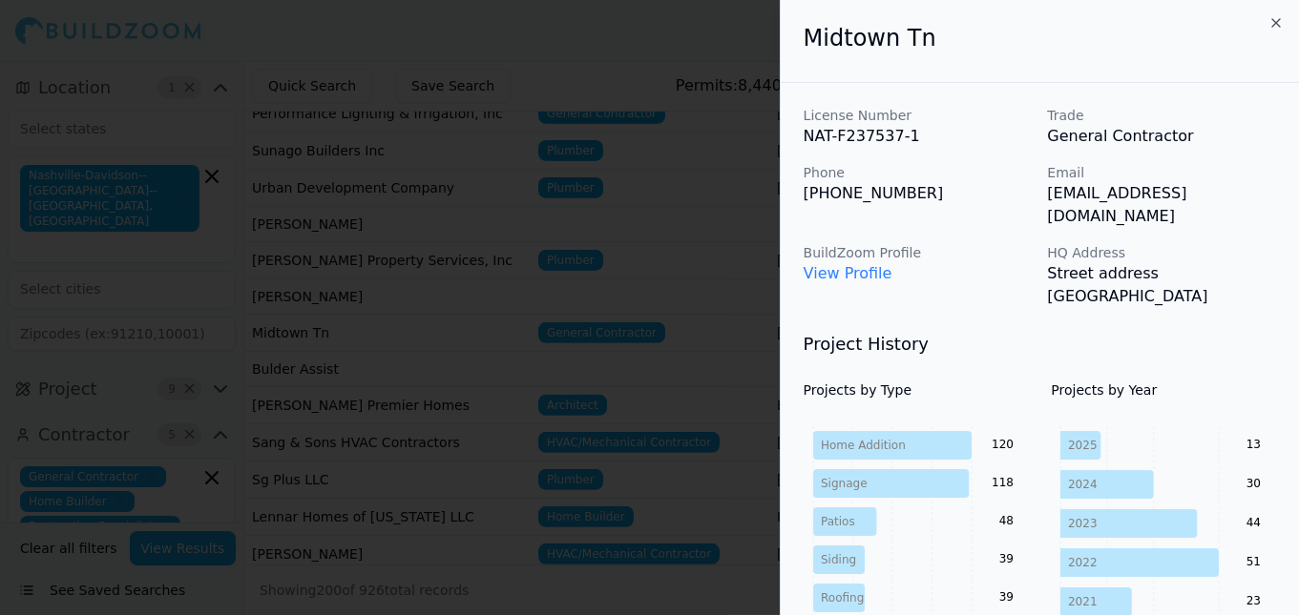
click at [567, 154] on div at bounding box center [649, 307] width 1299 height 615
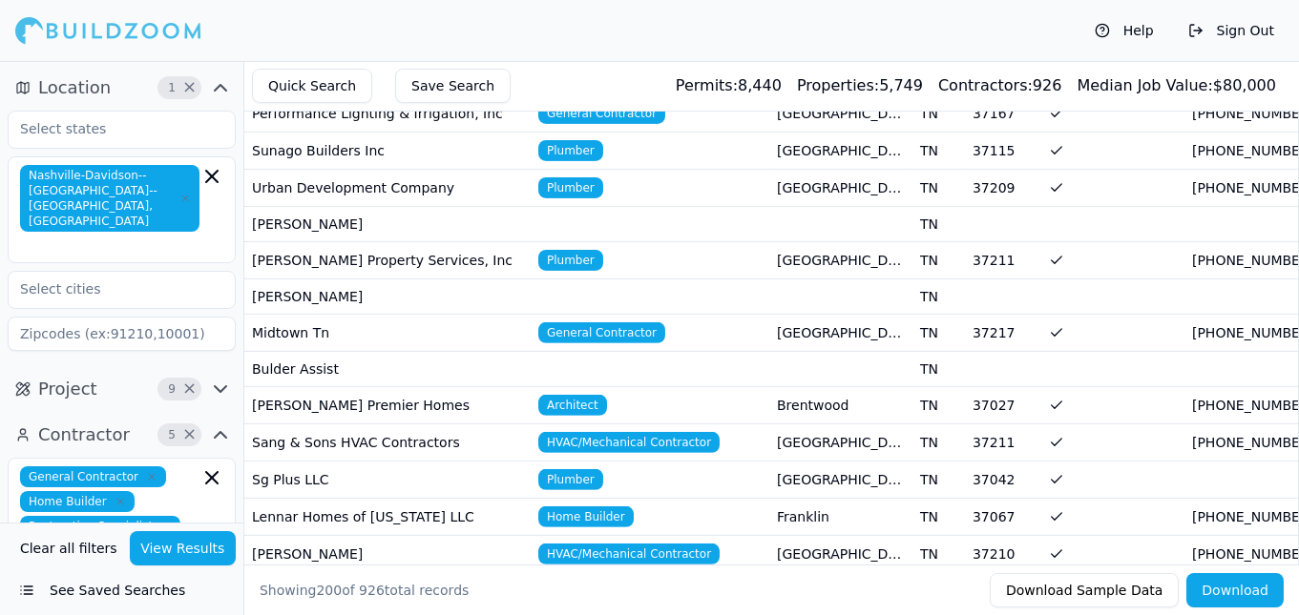
scroll to position [2178, 0]
click at [607, 507] on span "Home Builder" at bounding box center [585, 517] width 95 height 21
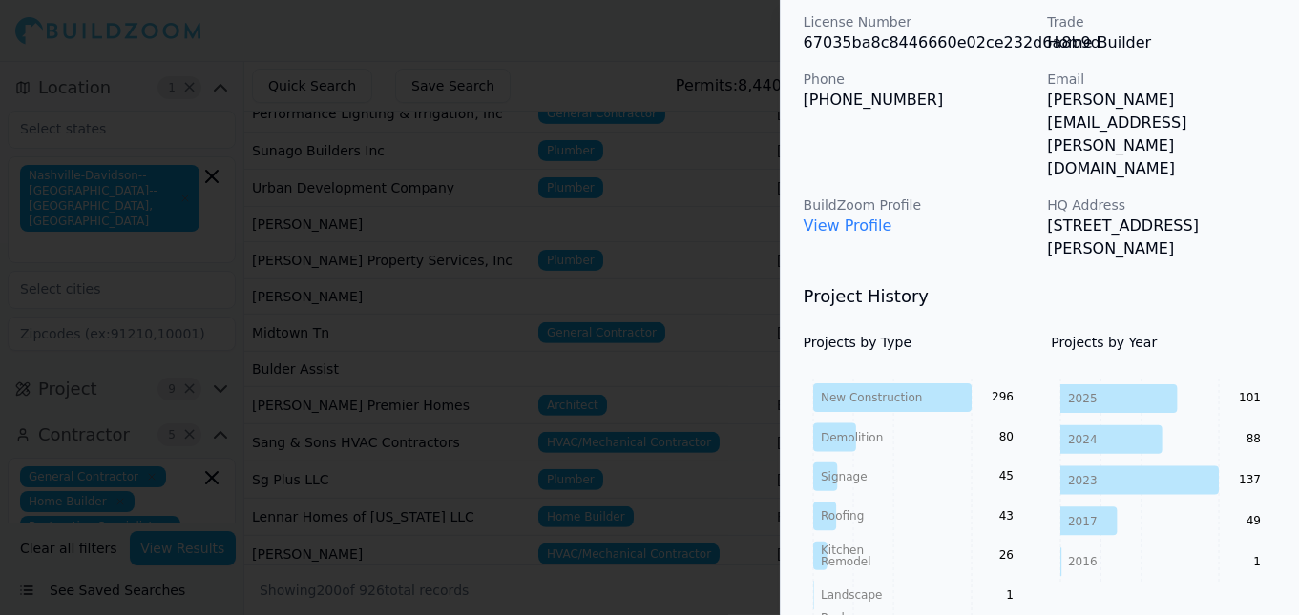
scroll to position [0, 0]
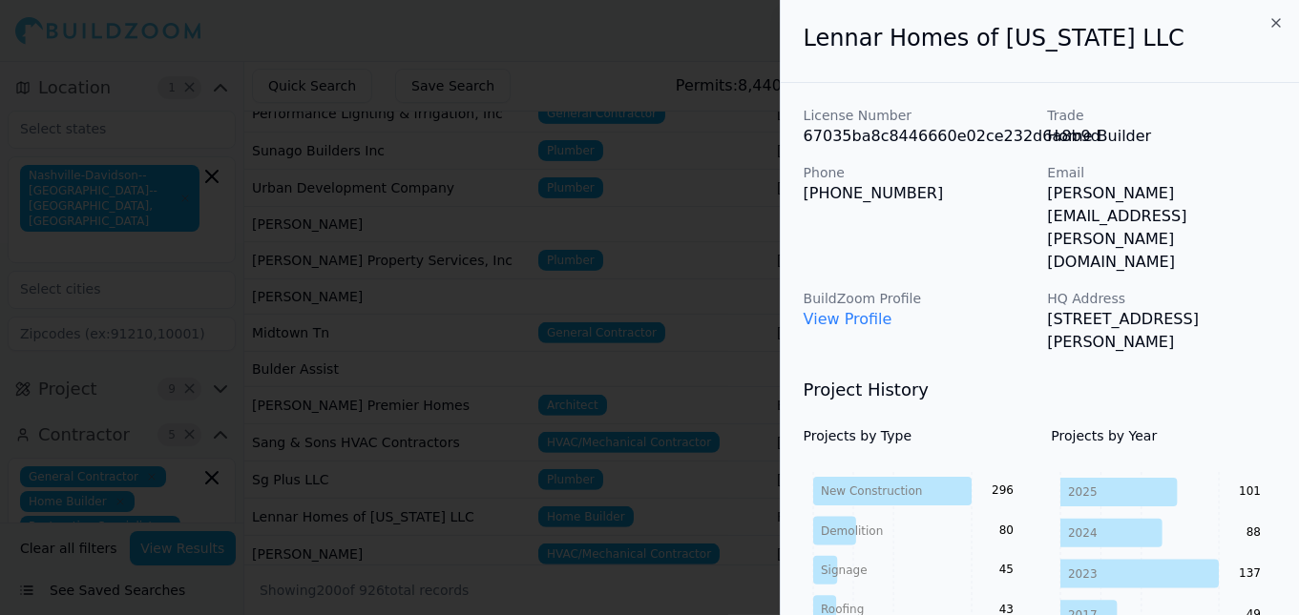
click at [603, 70] on div at bounding box center [649, 307] width 1299 height 615
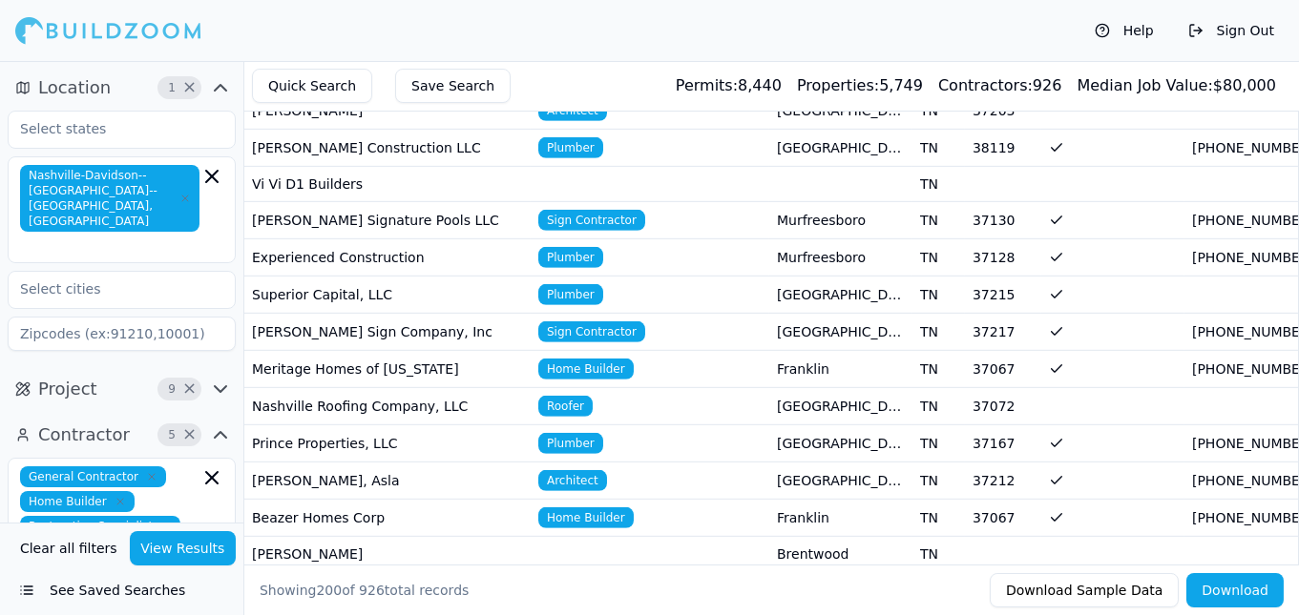
scroll to position [3059, 0]
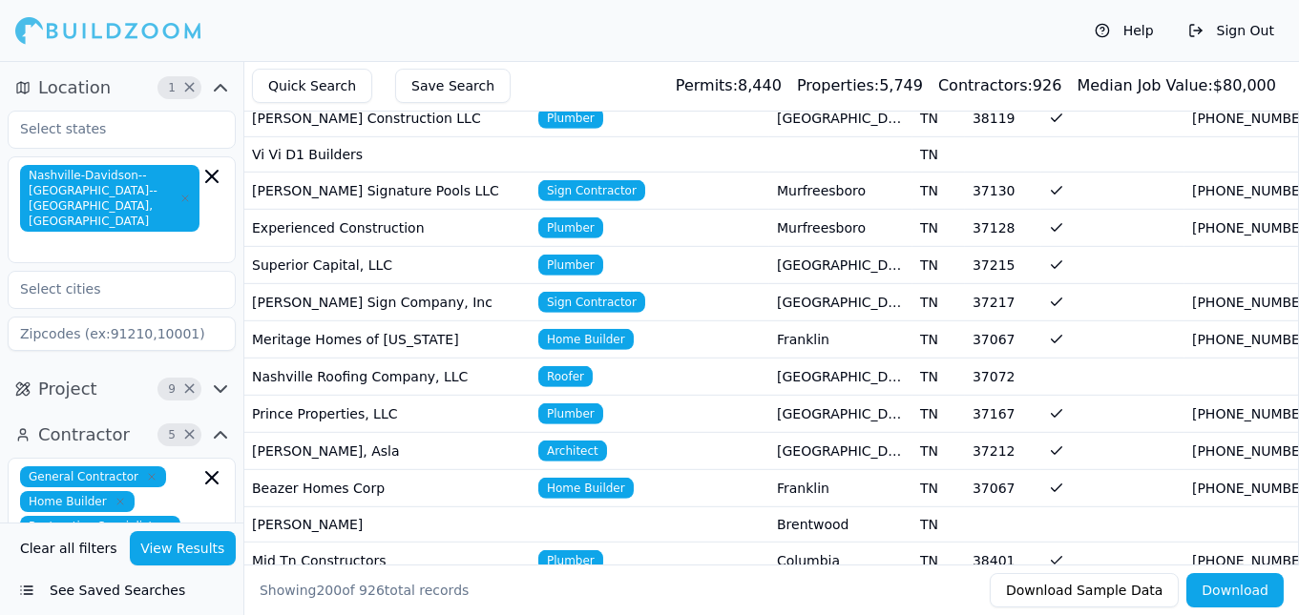
click at [583, 292] on span "Sign Contractor" at bounding box center [591, 302] width 107 height 21
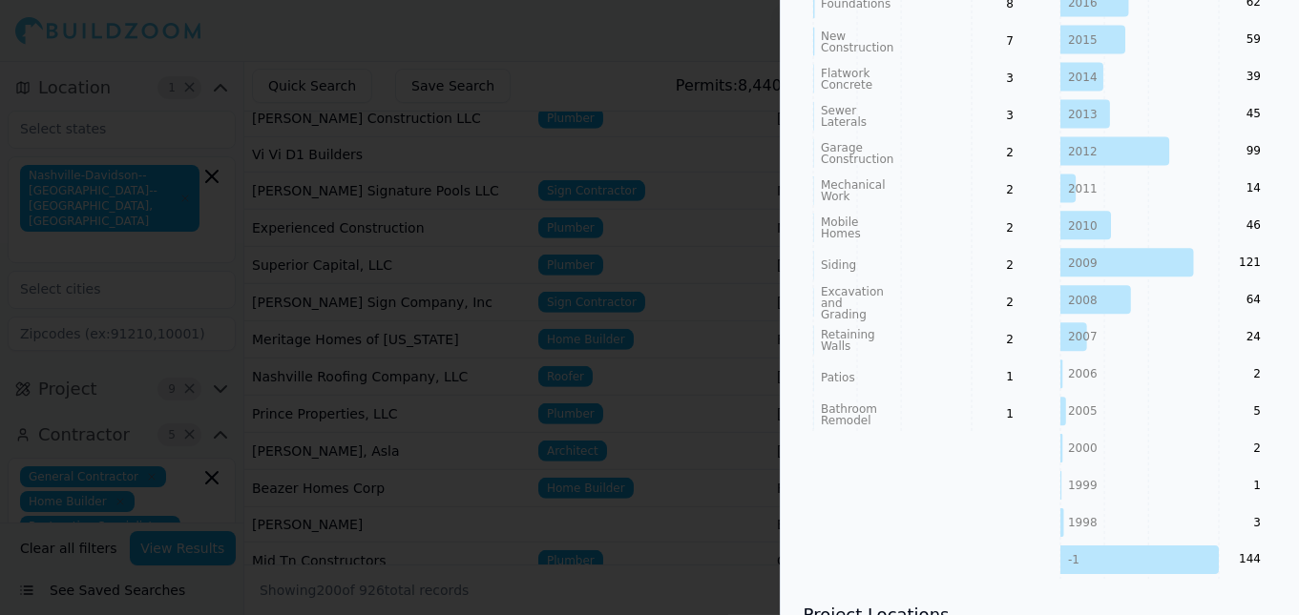
scroll to position [0, 0]
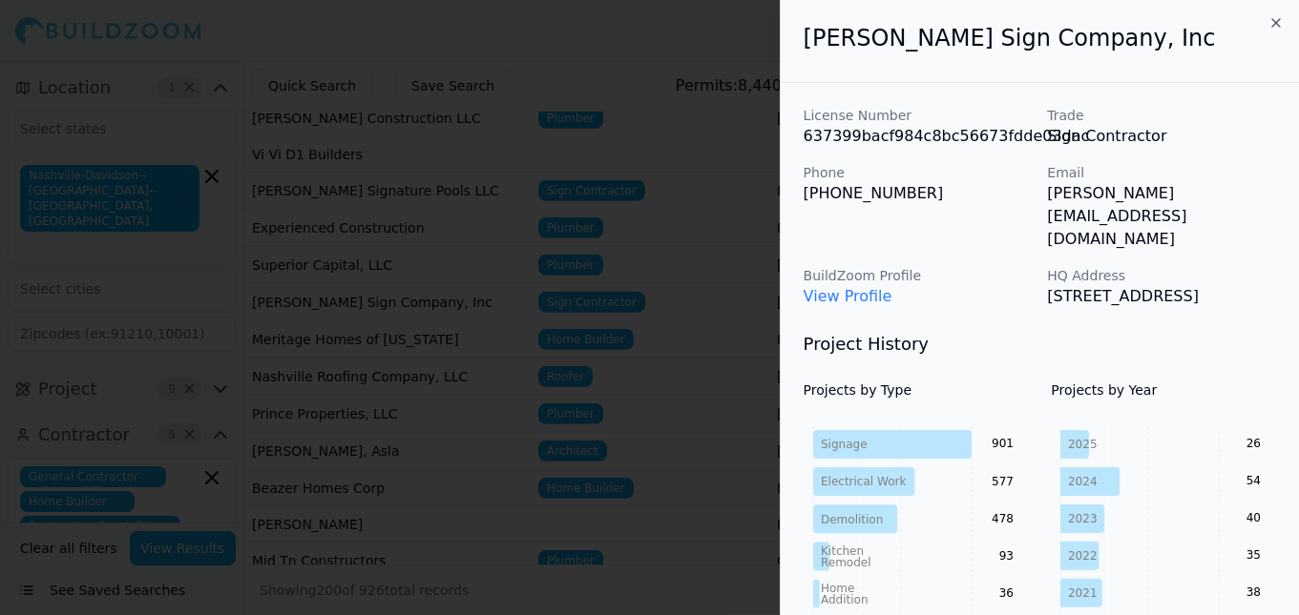
click at [692, 285] on div at bounding box center [649, 307] width 1299 height 615
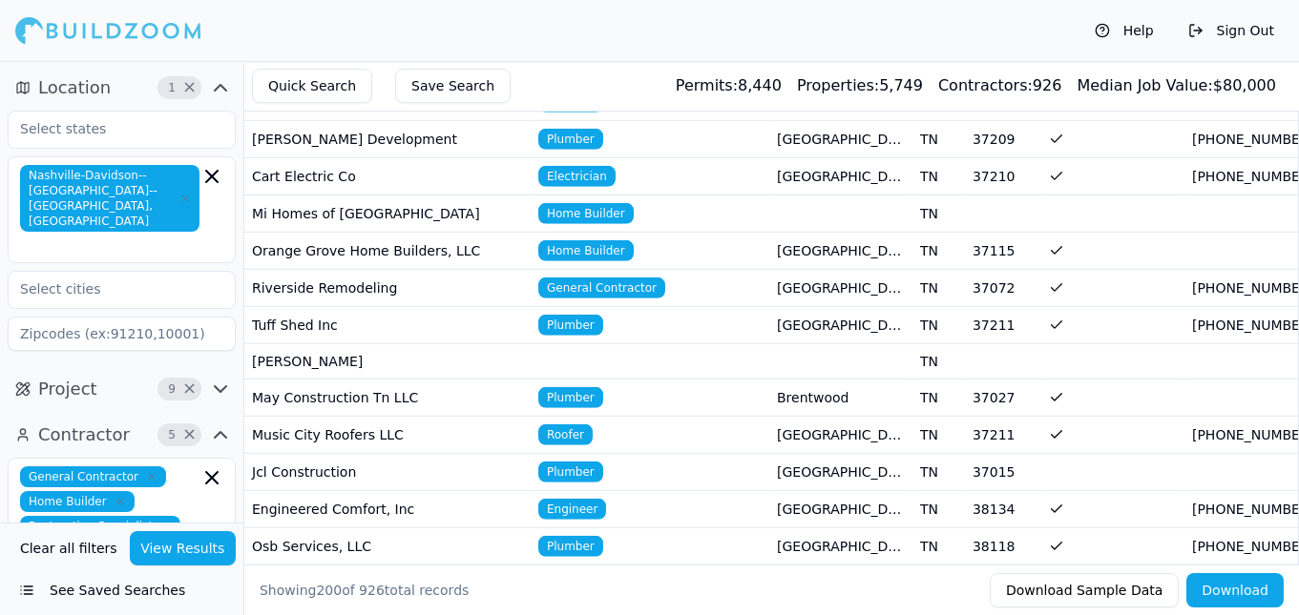
scroll to position [4350, 0]
